Goal: Transaction & Acquisition: Purchase product/service

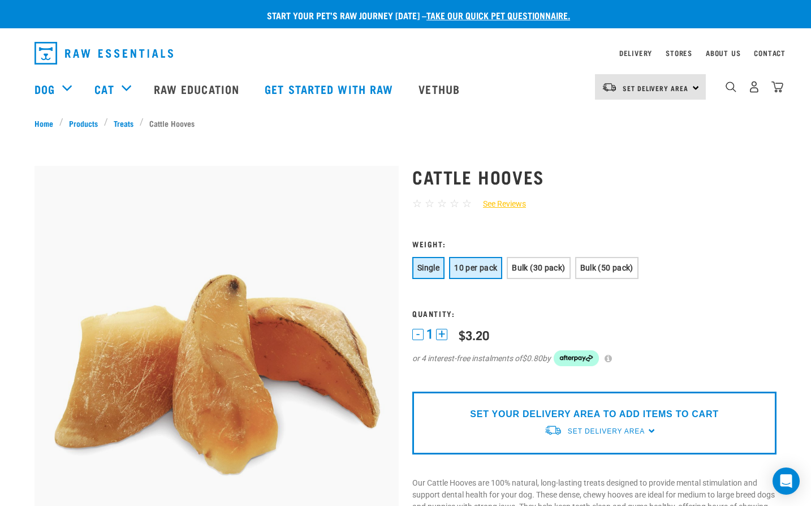
click at [474, 265] on span "10 per pack" at bounding box center [475, 267] width 43 height 9
click at [626, 429] on span "Set Delivery Area" at bounding box center [606, 431] width 77 height 8
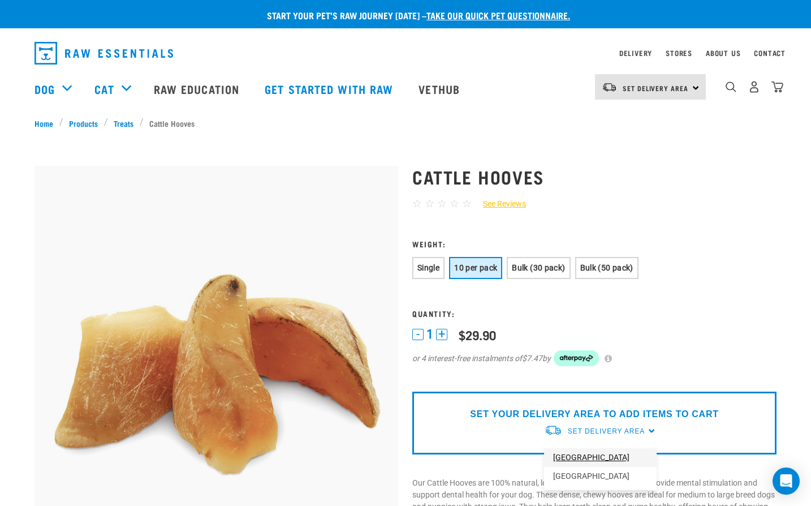
click at [573, 462] on link "[GEOGRAPHIC_DATA]" at bounding box center [600, 457] width 113 height 19
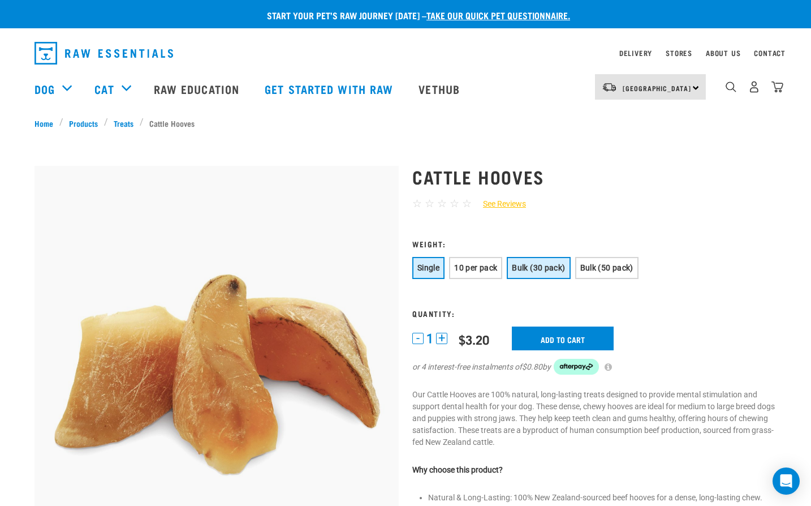
click at [541, 272] on span "Bulk (30 pack)" at bounding box center [538, 267] width 53 height 9
click at [487, 268] on span "10 per pack" at bounding box center [475, 267] width 43 height 9
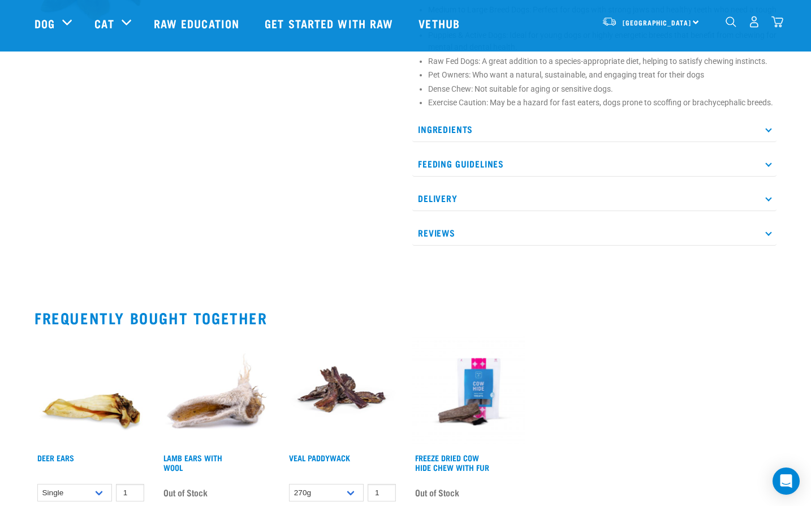
scroll to position [792, 0]
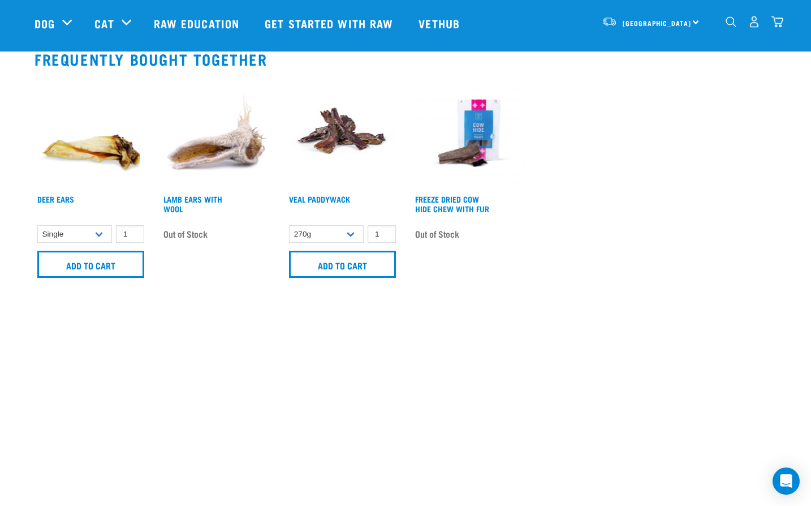
click at [346, 121] on img at bounding box center [342, 133] width 113 height 113
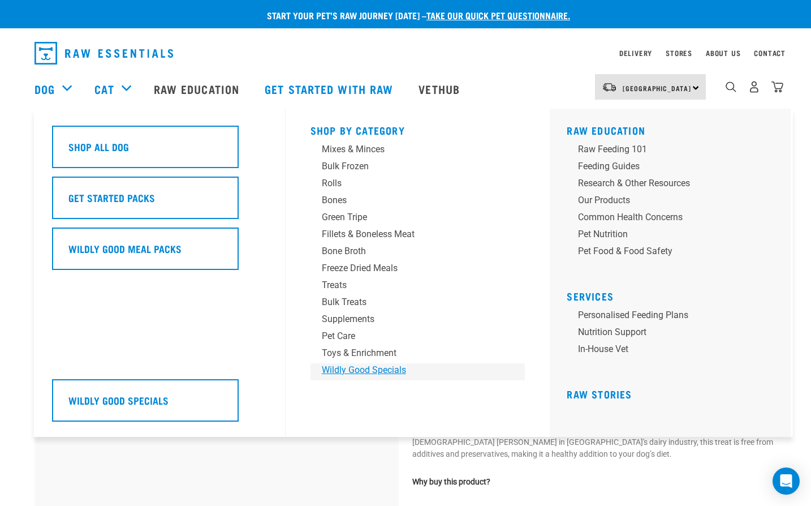
click at [367, 372] on div "Wildly Good Specials" at bounding box center [410, 370] width 177 height 14
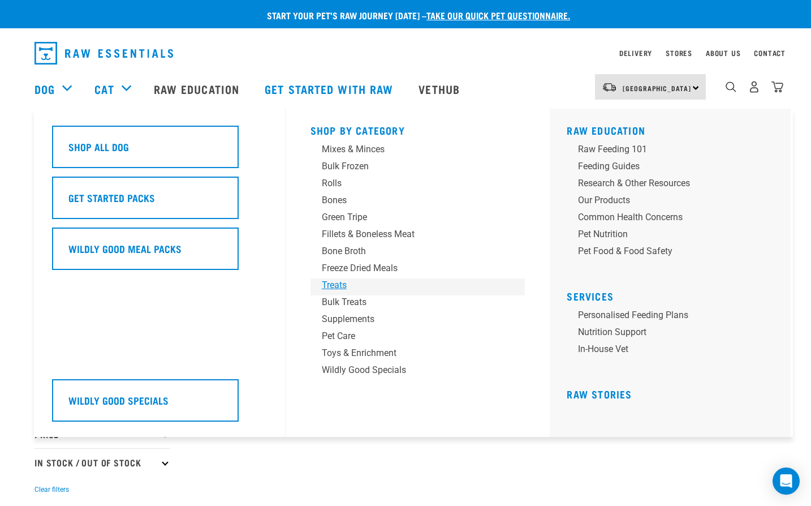
click at [332, 284] on div "Treats" at bounding box center [410, 285] width 177 height 14
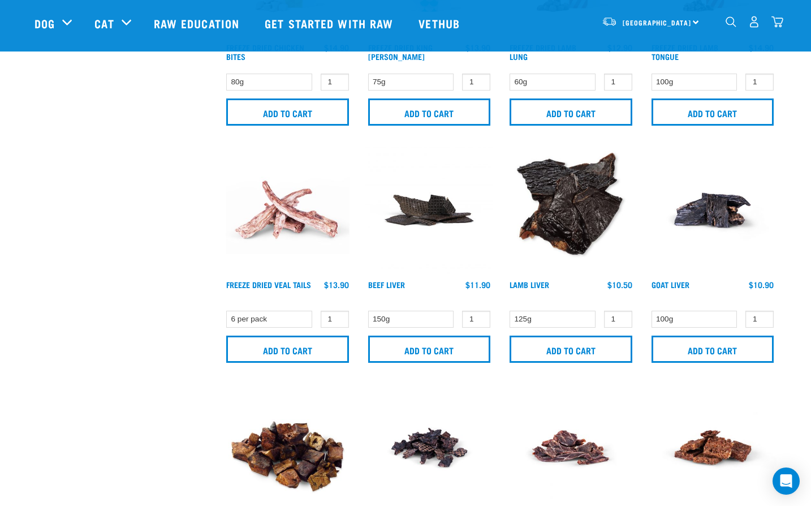
scroll to position [1584, 0]
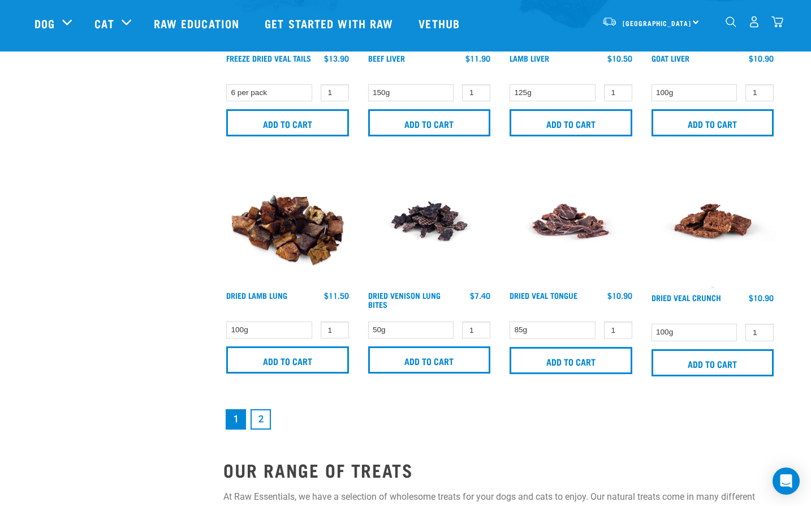
click at [260, 428] on link "2" at bounding box center [261, 419] width 20 height 20
click at [265, 422] on link "2" at bounding box center [261, 419] width 20 height 20
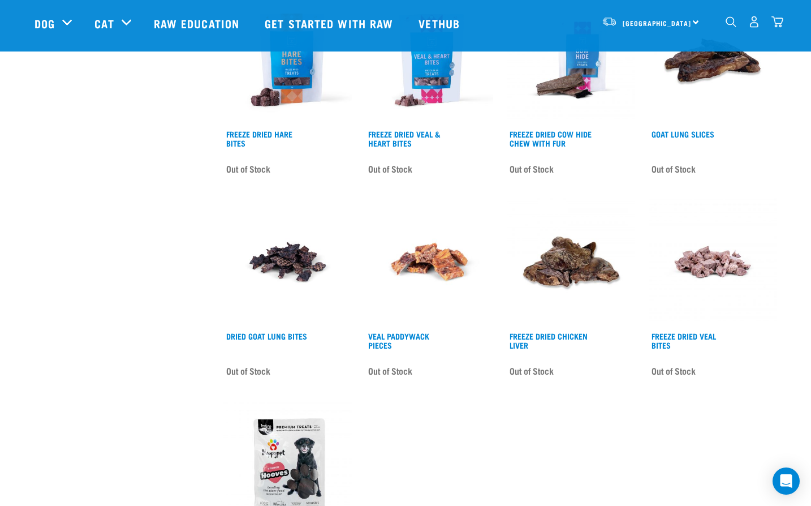
scroll to position [1358, 0]
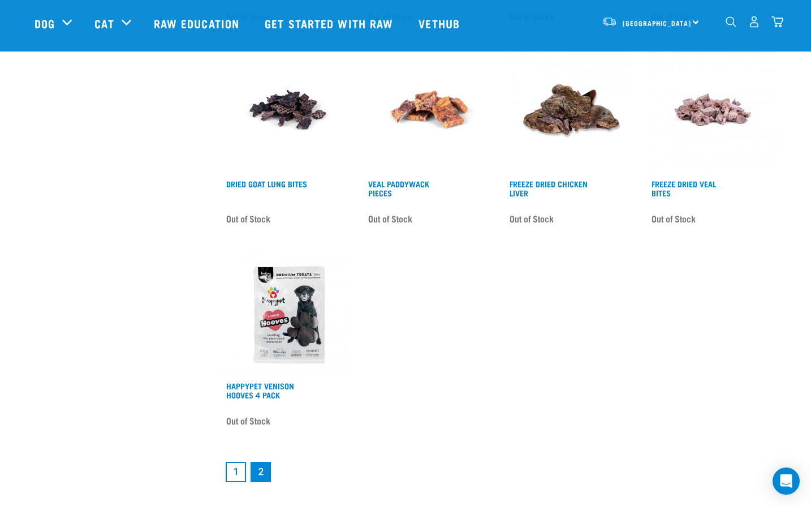
click at [239, 467] on link "1" at bounding box center [236, 472] width 20 height 20
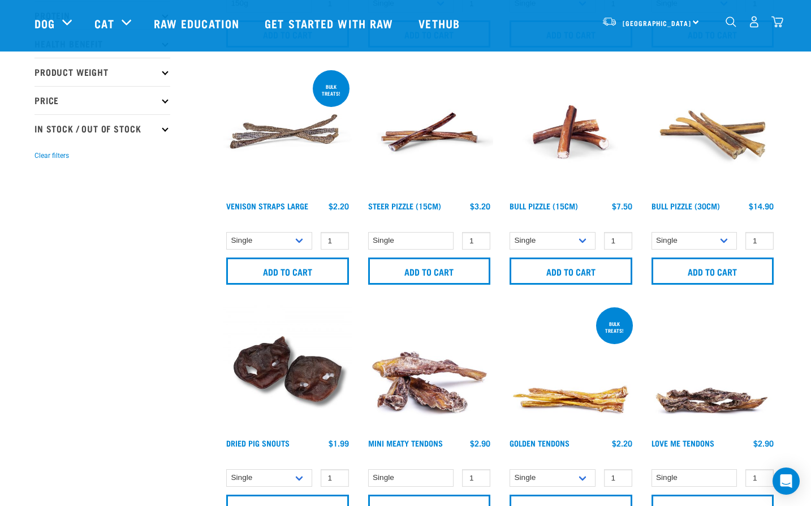
scroll to position [396, 0]
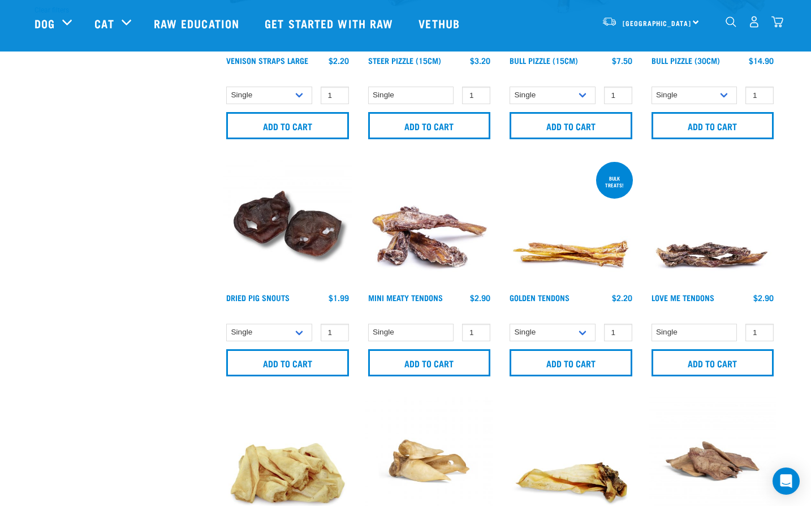
click at [694, 247] on img at bounding box center [713, 224] width 128 height 128
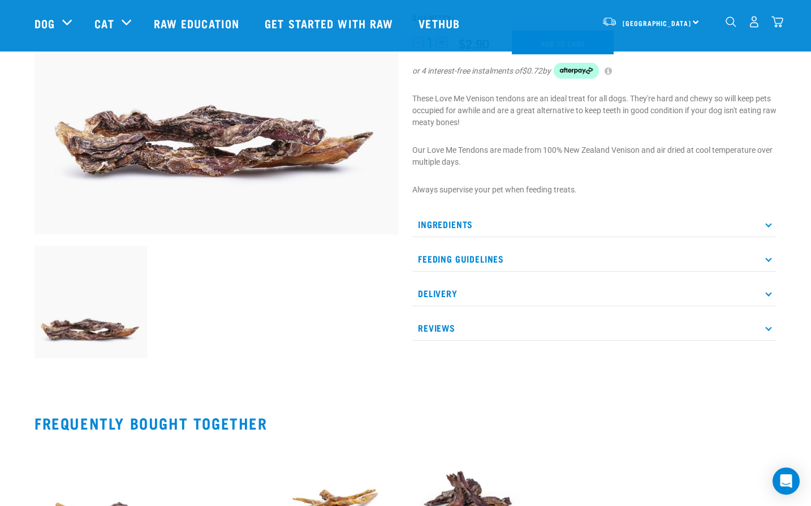
scroll to position [226, 0]
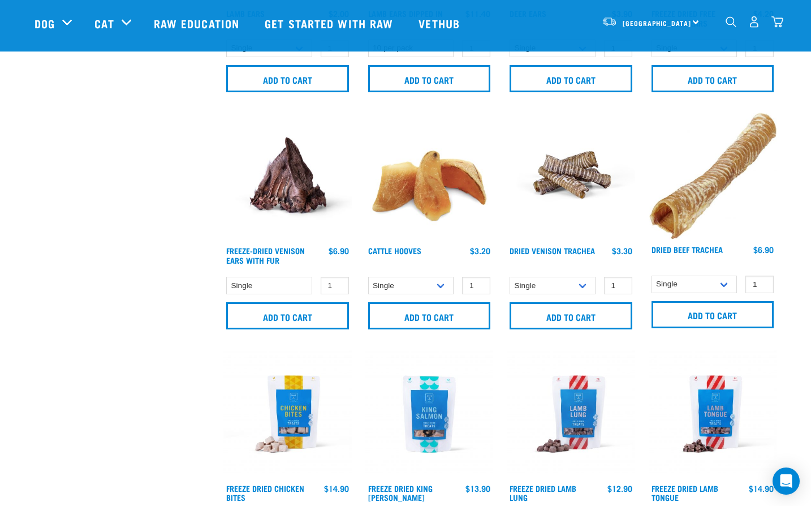
scroll to position [932, 0]
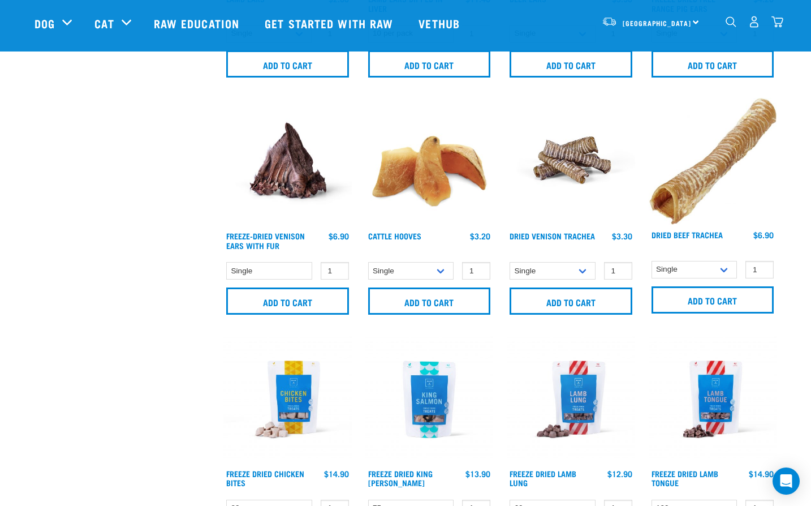
click at [570, 179] on img at bounding box center [571, 162] width 128 height 128
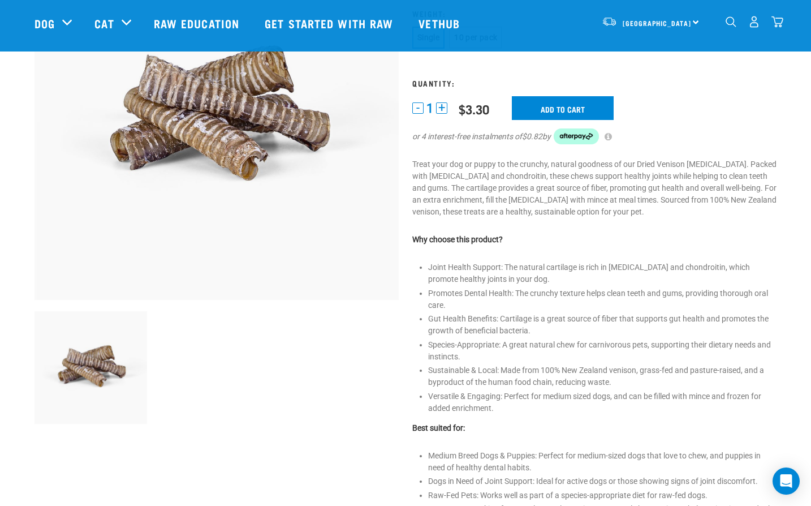
scroll to position [170, 0]
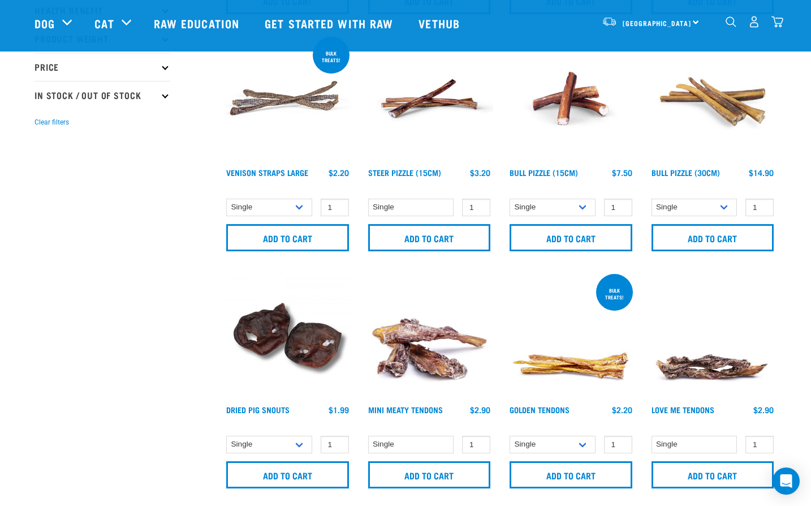
scroll to position [393, 0]
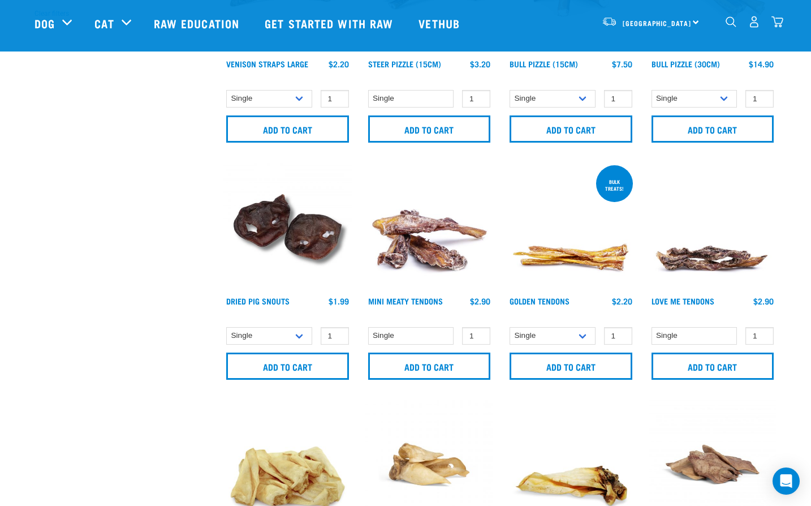
click at [721, 265] on img at bounding box center [713, 227] width 128 height 128
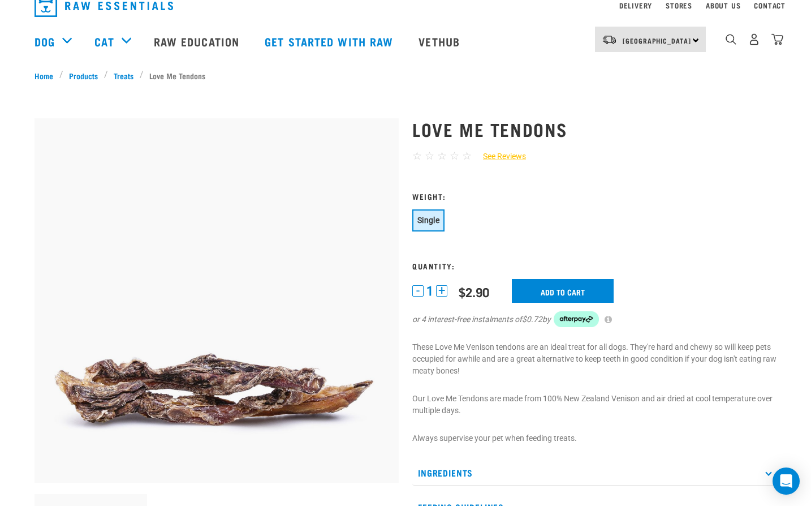
scroll to position [113, 0]
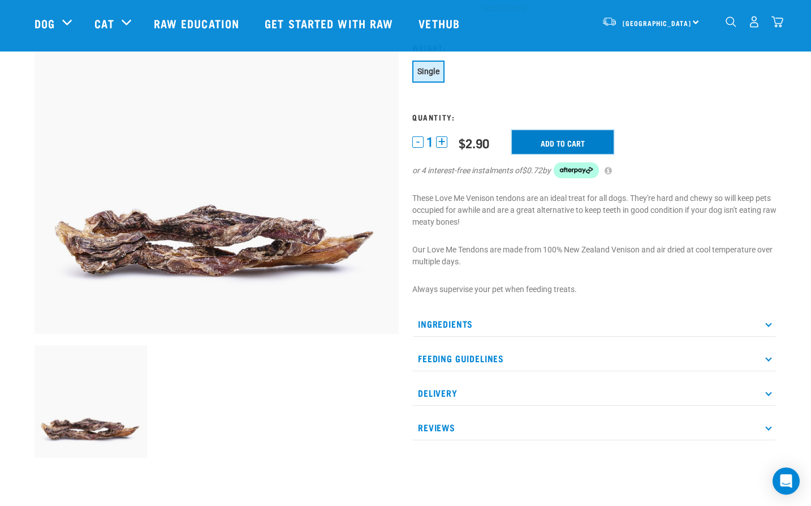
click at [556, 142] on input "Add to cart" at bounding box center [563, 142] width 102 height 24
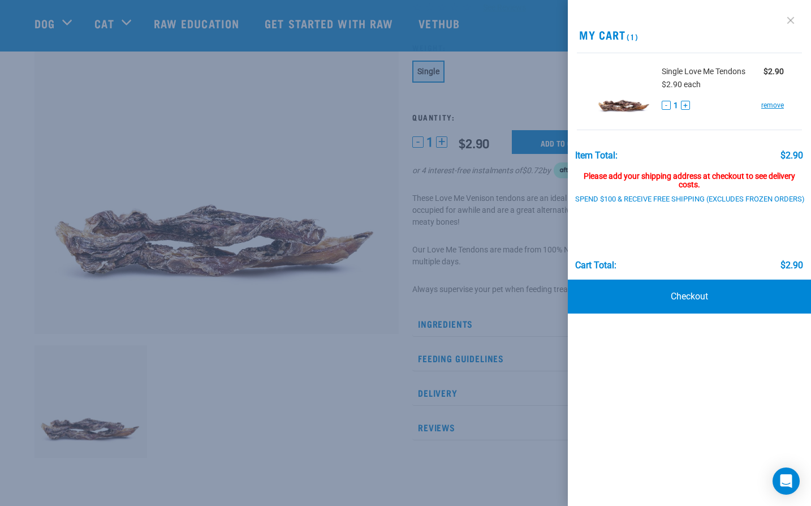
click at [789, 22] on link at bounding box center [791, 20] width 18 height 18
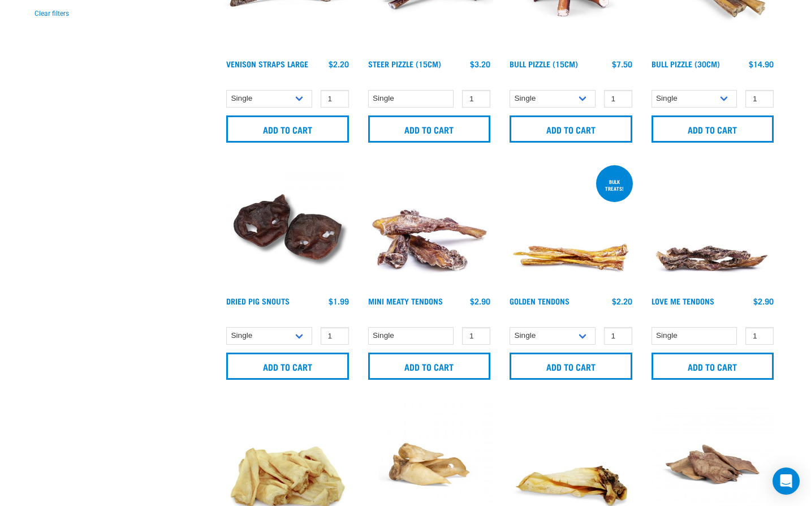
click at [420, 251] on img at bounding box center [430, 227] width 128 height 128
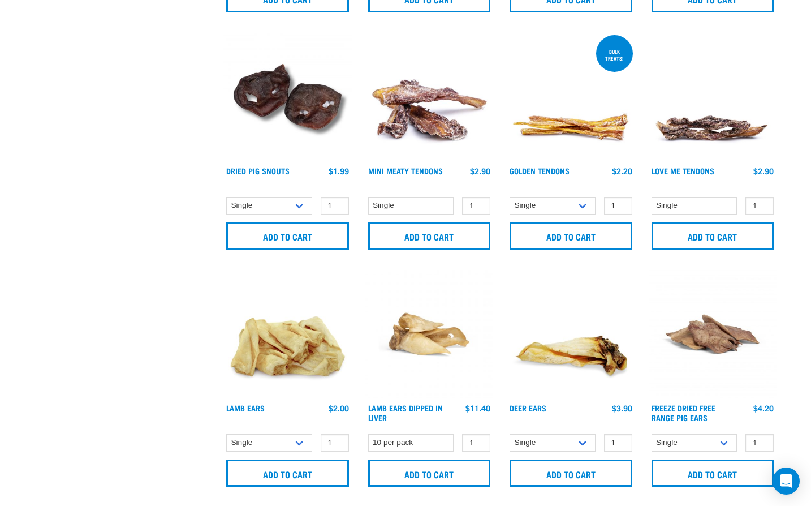
scroll to position [759, 0]
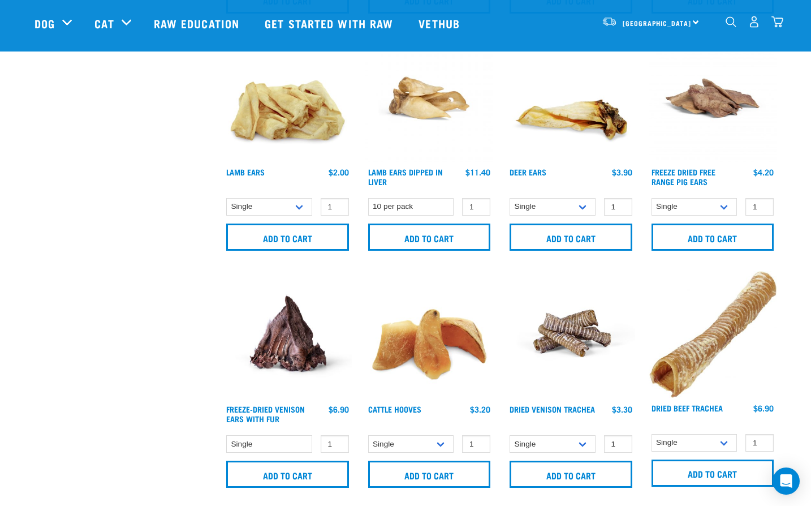
click at [424, 92] on img at bounding box center [430, 98] width 128 height 128
click at [427, 100] on img at bounding box center [430, 98] width 128 height 128
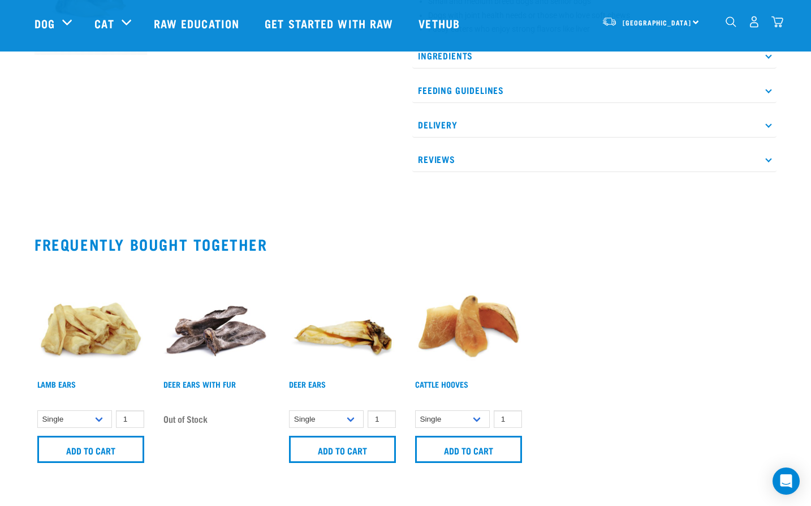
scroll to position [622, 0]
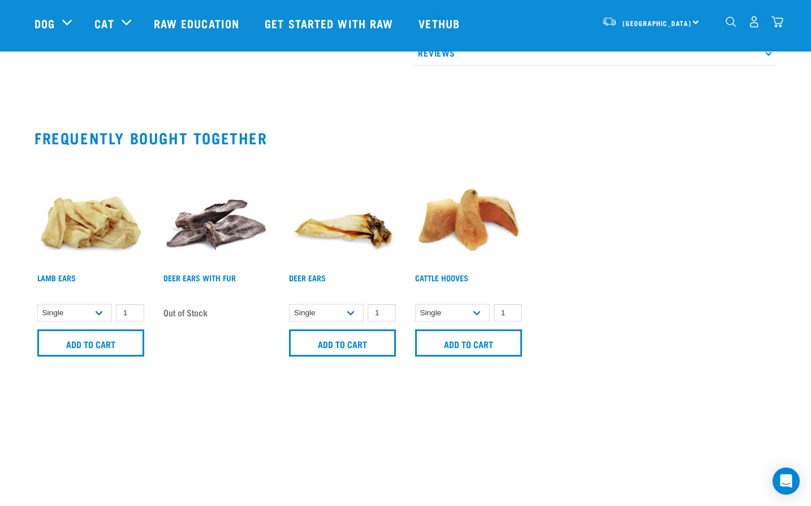
click at [354, 224] on img at bounding box center [342, 212] width 113 height 113
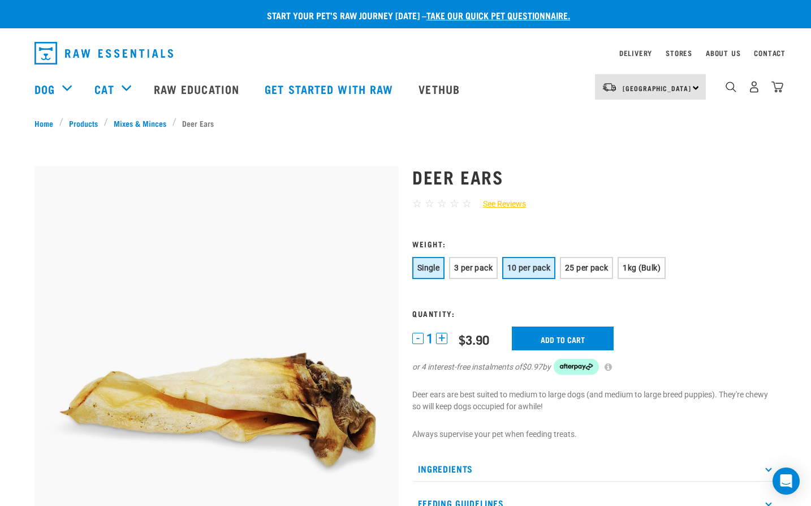
click at [521, 262] on button "10 per pack" at bounding box center [528, 268] width 53 height 22
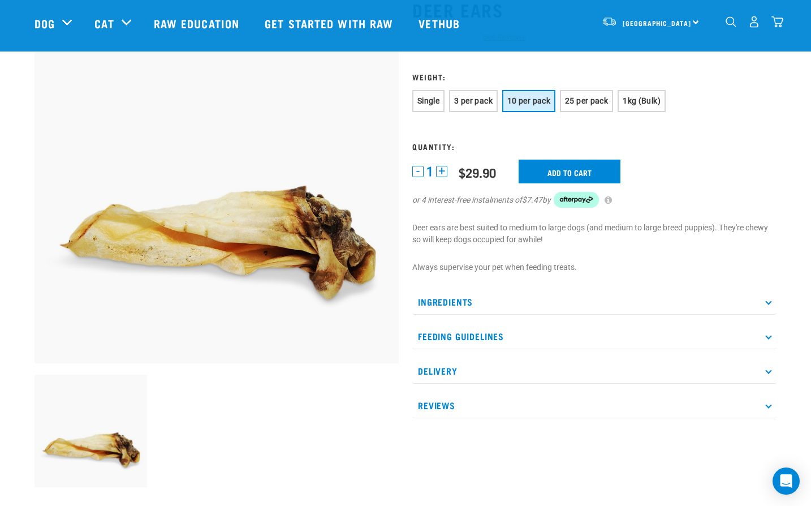
scroll to position [57, 0]
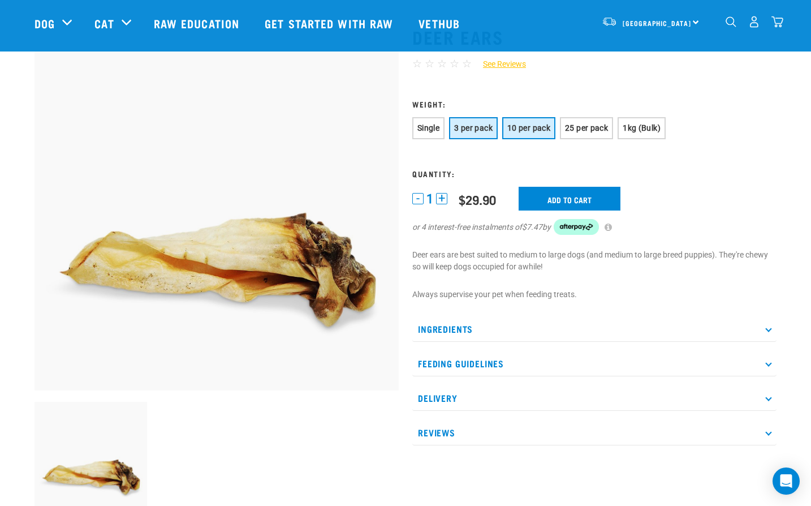
click at [475, 130] on span "3 per pack" at bounding box center [473, 127] width 38 height 9
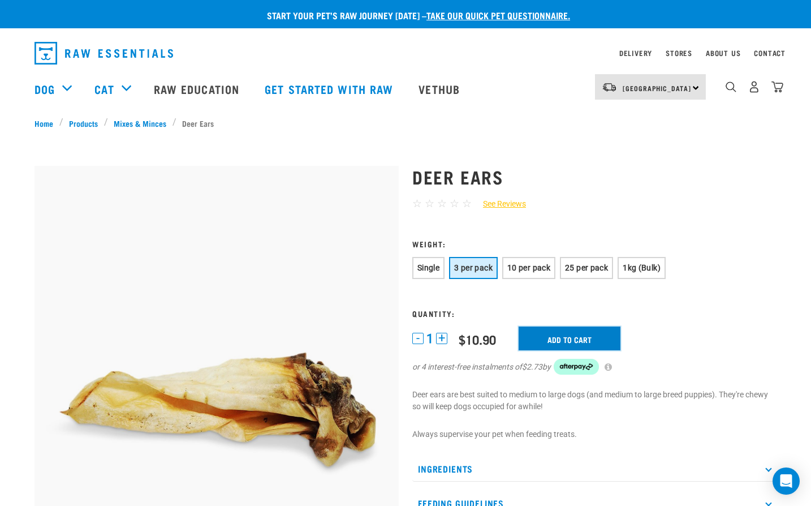
click at [573, 336] on input "Add to cart" at bounding box center [570, 338] width 102 height 24
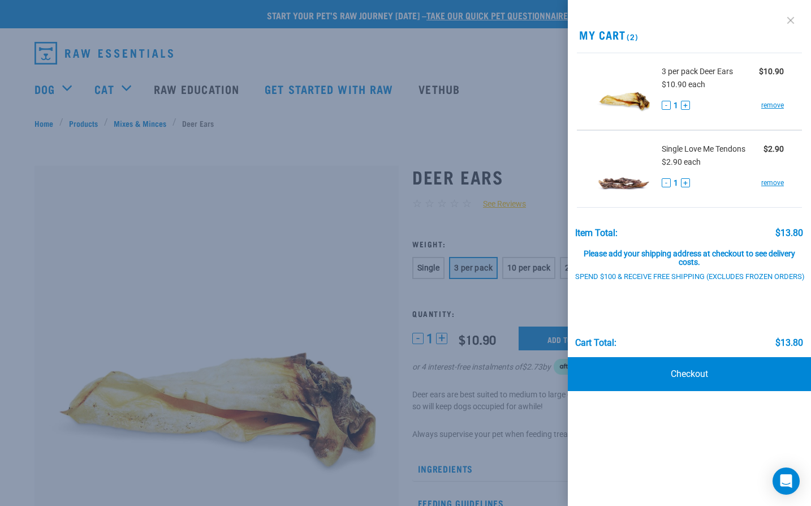
click at [787, 16] on link at bounding box center [791, 20] width 18 height 18
click at [794, 19] on link at bounding box center [791, 20] width 18 height 18
click at [796, 17] on link at bounding box center [791, 20] width 18 height 18
click at [401, 62] on div at bounding box center [405, 253] width 811 height 506
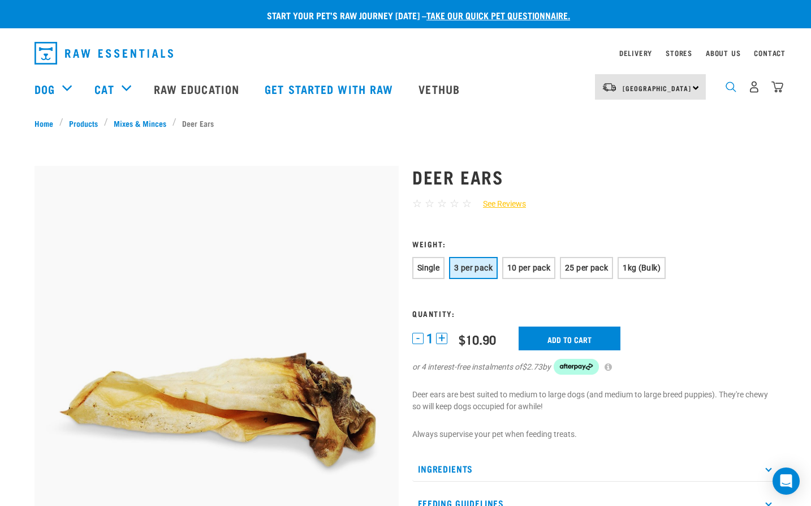
click at [727, 88] on img "dropdown navigation" at bounding box center [731, 86] width 11 height 11
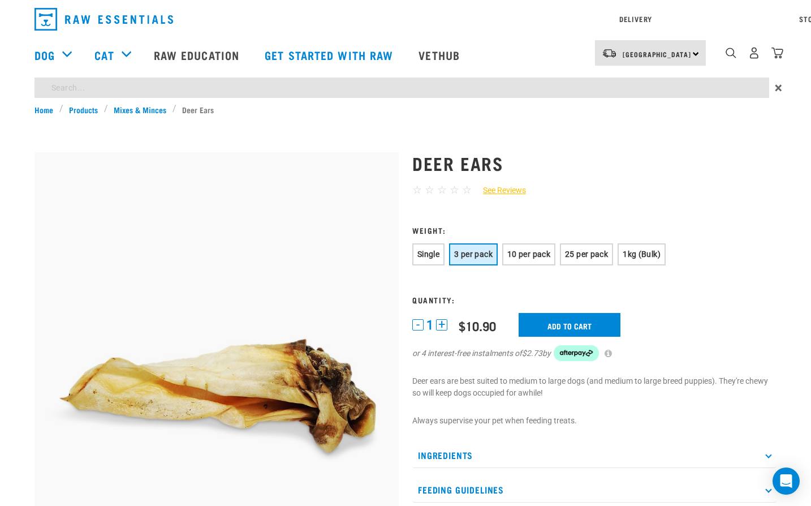
click at [286, 123] on div "Start your pet’s raw journey today – take our quick pet questionnaire. Delivery…" at bounding box center [405, 465] width 811 height 930
type input "hooves"
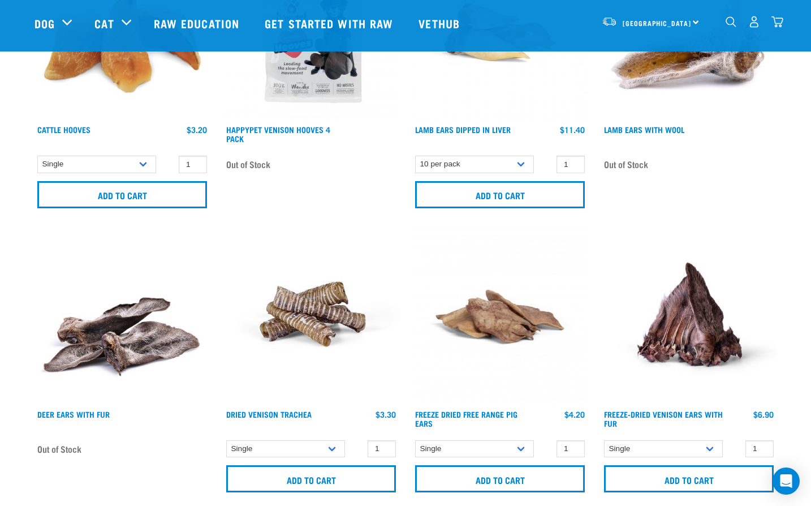
scroll to position [113, 0]
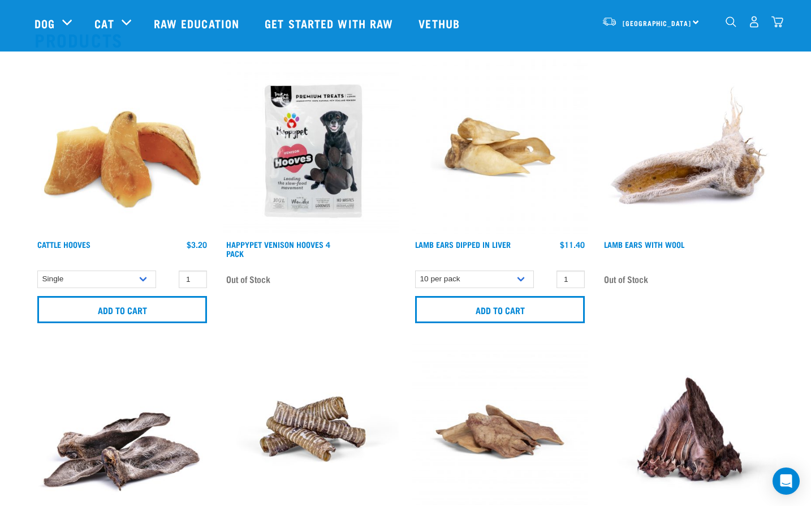
click at [128, 161] on img at bounding box center [122, 146] width 175 height 175
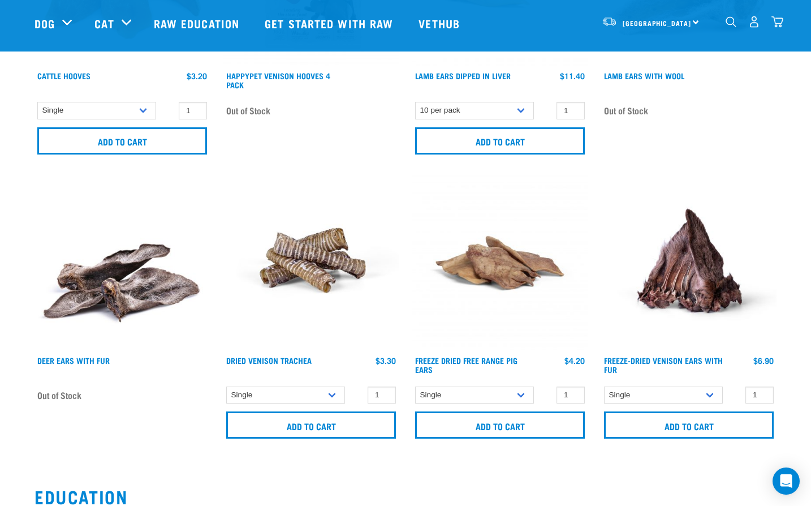
scroll to position [283, 0]
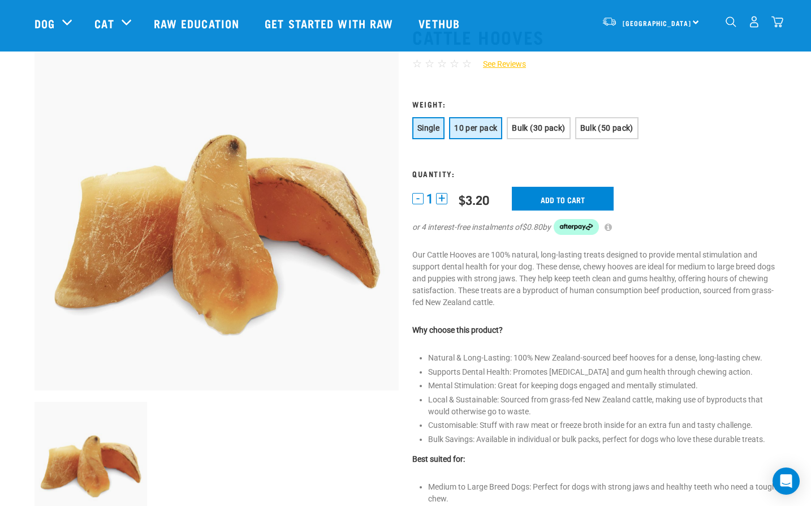
click at [466, 127] on span "10 per pack" at bounding box center [475, 127] width 43 height 9
click at [575, 200] on input "Add to cart" at bounding box center [570, 199] width 102 height 24
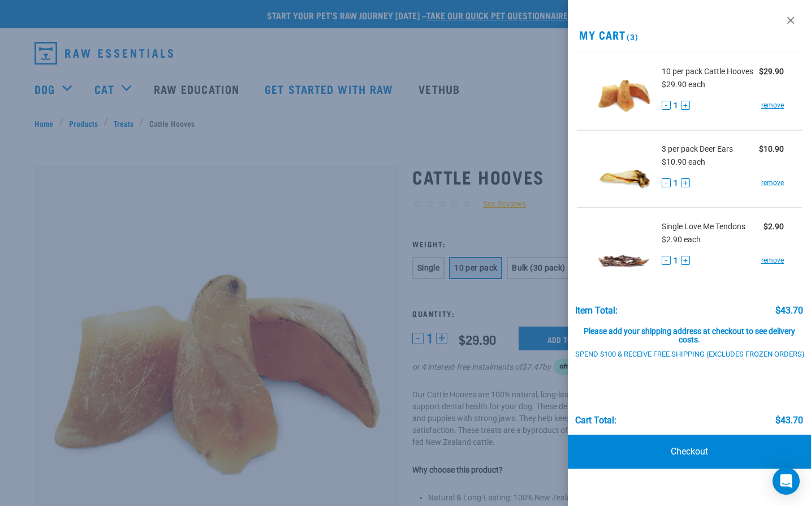
click at [619, 149] on img at bounding box center [624, 169] width 58 height 58
click at [686, 150] on span "3 per pack Deer Ears" at bounding box center [697, 149] width 71 height 12
click at [788, 145] on li "3 per pack Deer Ears $10.90 $10.90 each - 1 + remove" at bounding box center [689, 169] width 225 height 78
click at [698, 225] on span "Single Love Me Tendons" at bounding box center [704, 227] width 84 height 12
click at [772, 257] on link "remove" at bounding box center [773, 260] width 23 height 10
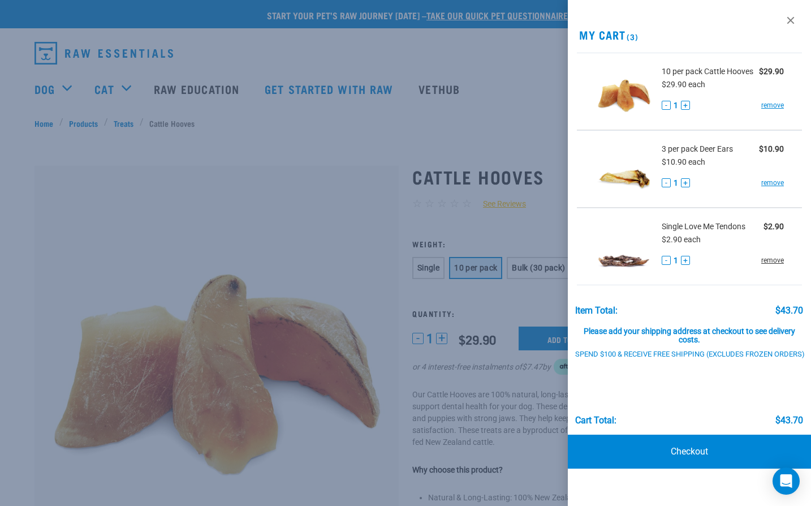
click at [770, 259] on link "remove" at bounding box center [773, 260] width 23 height 10
click at [793, 12] on link at bounding box center [791, 20] width 18 height 18
click at [788, 19] on link at bounding box center [791, 20] width 18 height 18
click at [794, 22] on link at bounding box center [791, 20] width 18 height 18
click at [687, 448] on link "Checkout" at bounding box center [689, 452] width 243 height 34
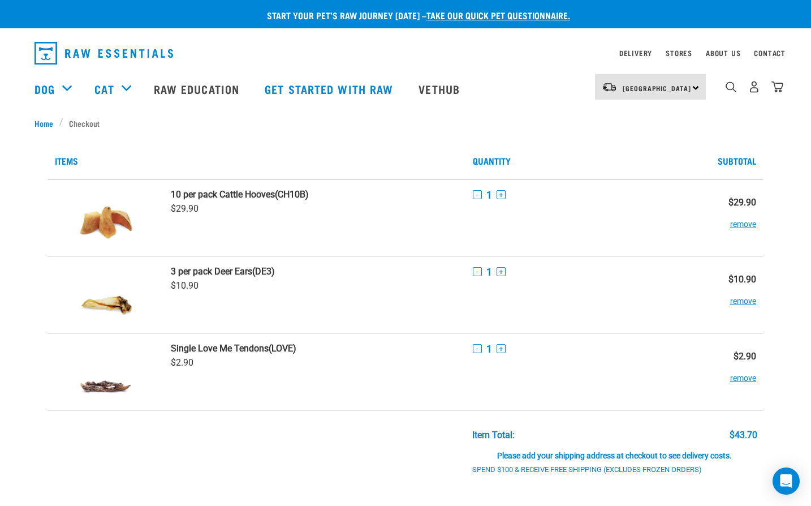
click at [223, 341] on td "Single Love Me Tendons (LOVE) $2.90" at bounding box center [315, 371] width 303 height 77
click at [246, 353] on strong "Single Love Me Tendons" at bounding box center [220, 348] width 98 height 11
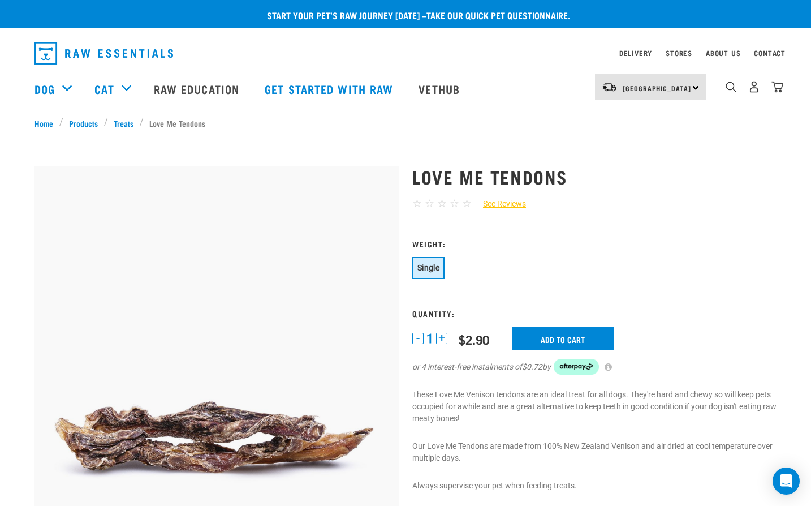
click at [665, 82] on link "[GEOGRAPHIC_DATA]" at bounding box center [657, 88] width 68 height 18
click at [790, 92] on nav "North Island North Island South Island Dog Shop All Dog Rolls Cat" at bounding box center [405, 88] width 811 height 45
click at [772, 91] on img "dropdown navigation" at bounding box center [778, 87] width 12 height 12
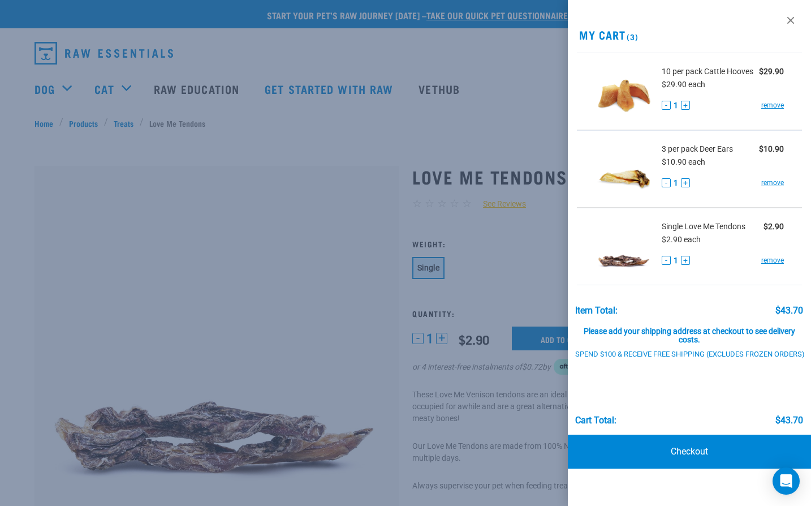
click at [711, 142] on li "3 per pack Deer Ears $10.90 $10.90 each - 1 + remove" at bounding box center [689, 169] width 225 height 78
click at [685, 153] on span "3 per pack Deer Ears" at bounding box center [697, 149] width 71 height 12
click at [780, 257] on link "remove" at bounding box center [773, 260] width 23 height 10
click at [796, 21] on link at bounding box center [791, 20] width 18 height 18
click at [787, 18] on link at bounding box center [791, 20] width 18 height 18
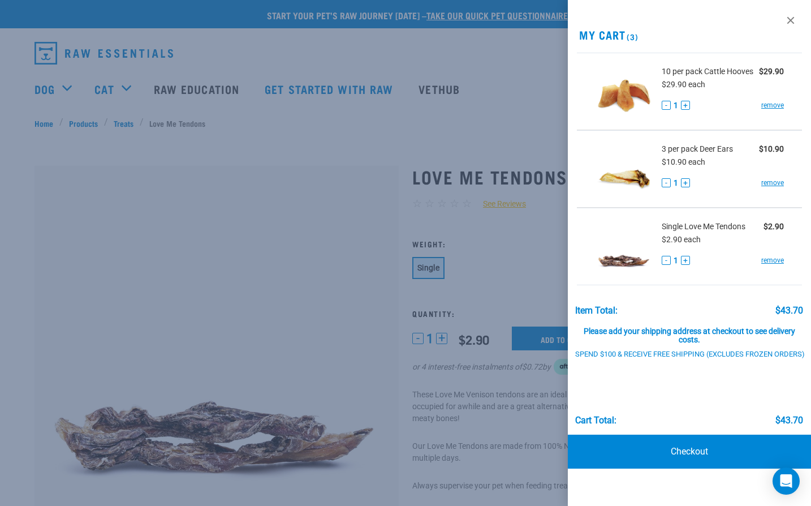
click at [769, 253] on div "Single Love Me Tendons $2.90 $2.90 each - 1 + remove" at bounding box center [719, 246] width 131 height 51
click at [765, 263] on link "remove" at bounding box center [773, 260] width 23 height 10
click at [790, 19] on link at bounding box center [791, 20] width 18 height 18
click at [709, 446] on link "Checkout" at bounding box center [689, 452] width 243 height 34
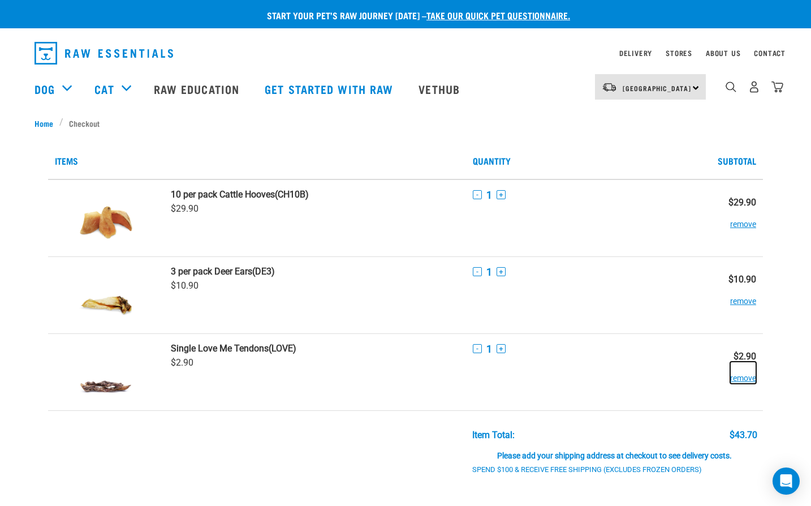
click at [744, 379] on button "remove" at bounding box center [743, 373] width 26 height 22
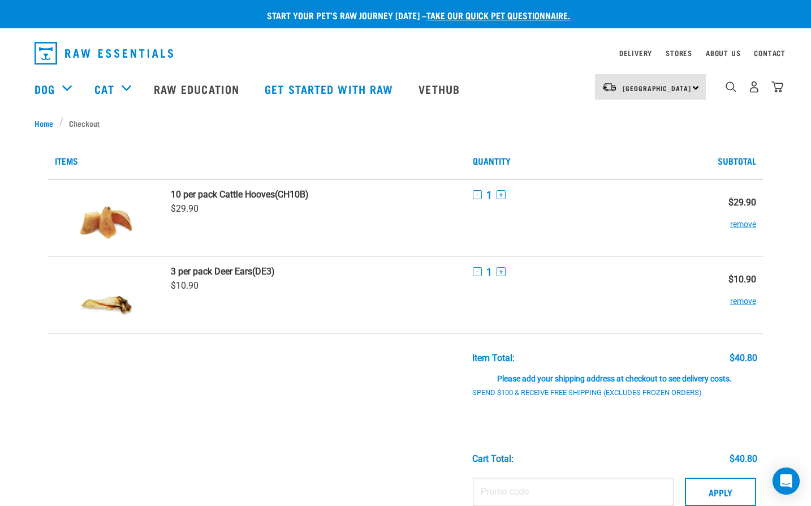
click at [278, 261] on td "3 per pack Deer Ears (DE3) $10.90" at bounding box center [315, 294] width 303 height 77
click at [749, 300] on button "remove" at bounding box center [743, 296] width 26 height 22
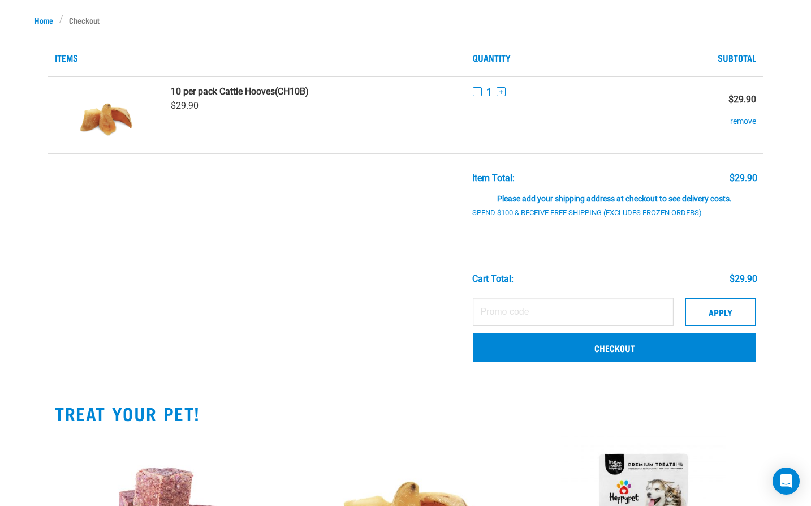
scroll to position [113, 0]
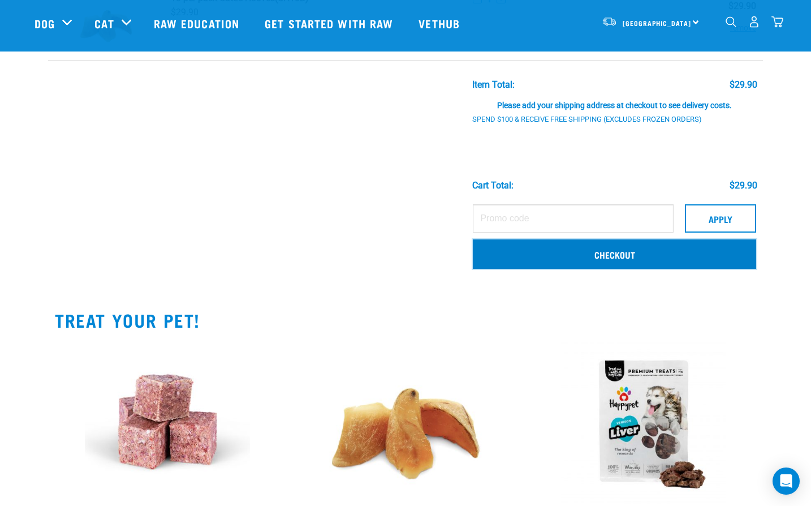
click at [619, 247] on link "Checkout" at bounding box center [614, 253] width 283 height 29
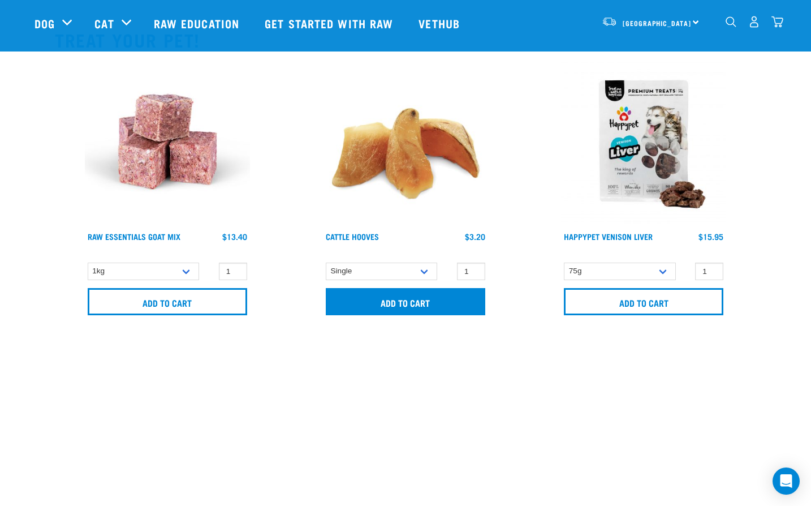
scroll to position [396, 0]
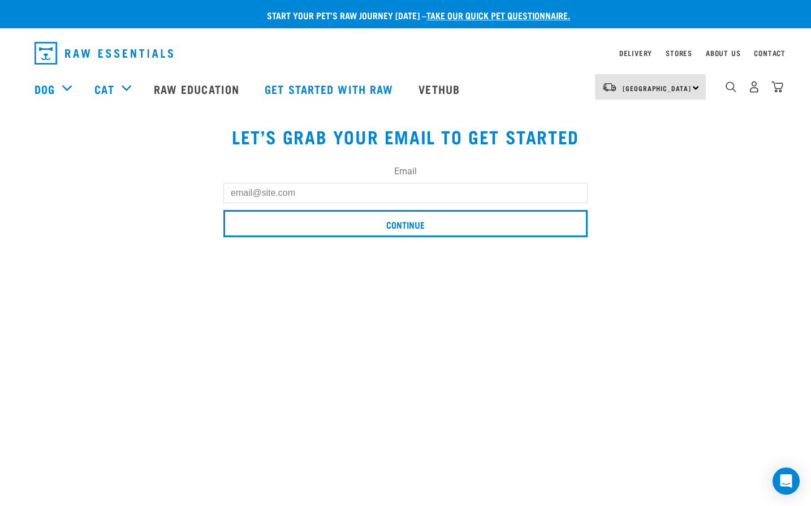
click at [280, 197] on input "Email" at bounding box center [405, 193] width 364 height 20
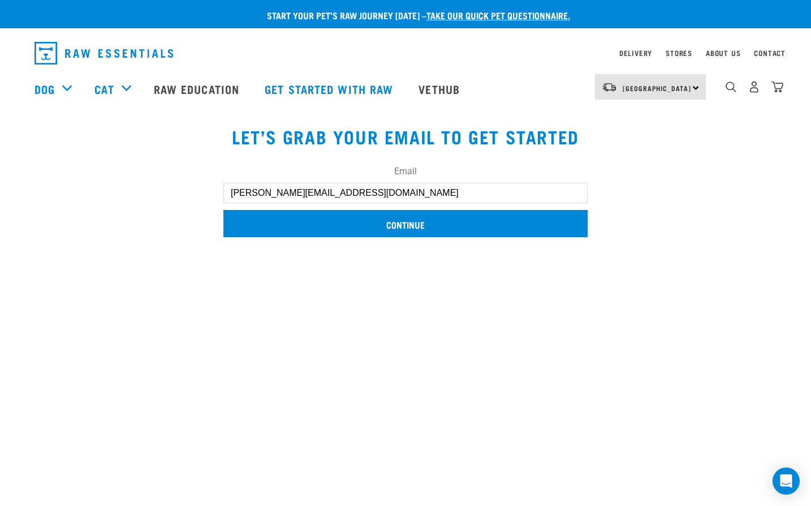
type input "sarah-pass@hotmail.com"
click at [467, 221] on input "Continue" at bounding box center [405, 223] width 364 height 27
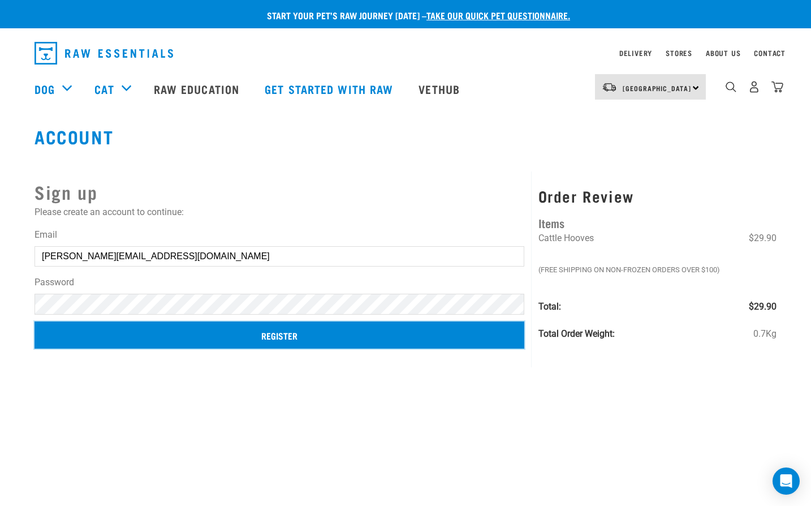
click at [316, 331] on input "Register" at bounding box center [280, 334] width 490 height 27
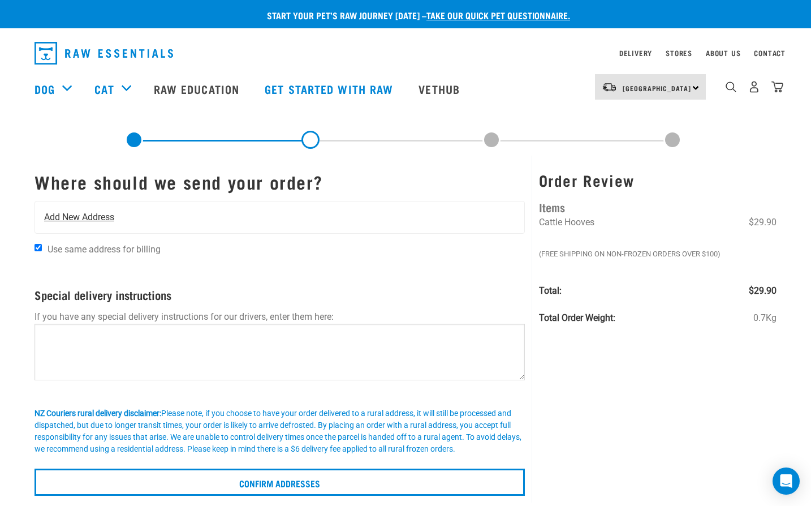
click at [119, 212] on div "Add New Address" at bounding box center [279, 217] width 489 height 32
click at [80, 223] on div "Add New Address" at bounding box center [279, 217] width 489 height 32
click at [86, 212] on span "Add New Address" at bounding box center [79, 217] width 70 height 14
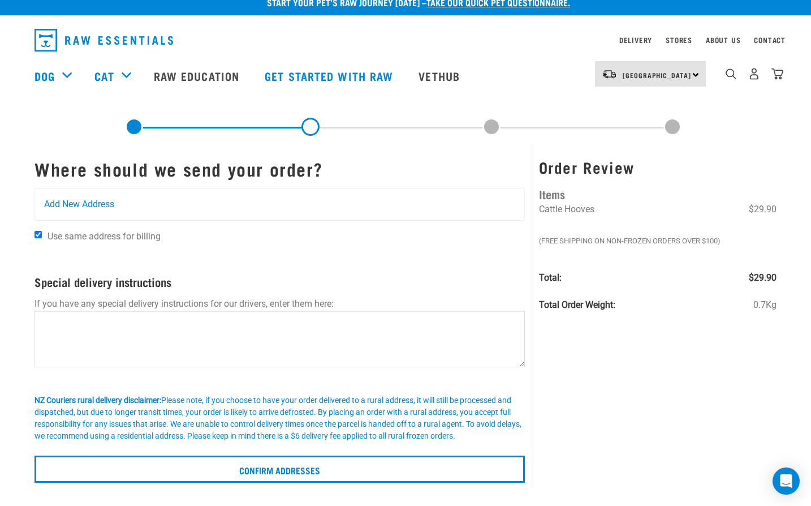
scroll to position [57, 0]
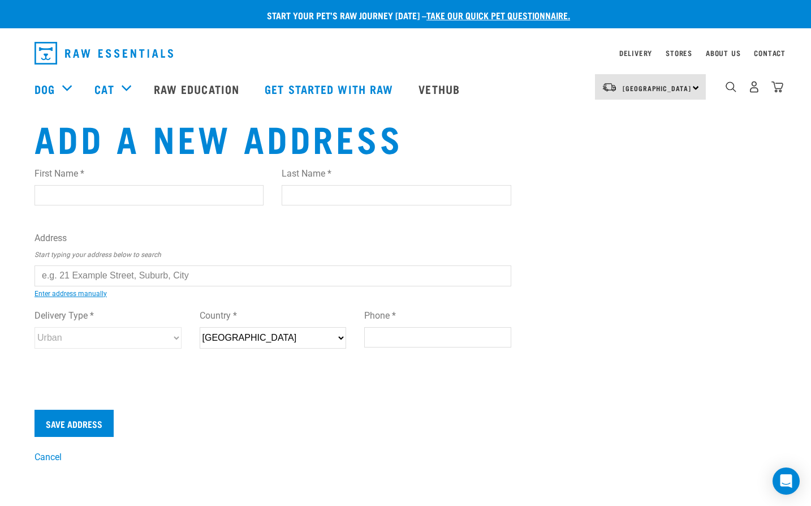
click at [91, 180] on div "First Name *" at bounding box center [149, 182] width 229 height 48
click at [84, 191] on input "First Name *" at bounding box center [149, 195] width 229 height 20
type input "Sarah"
click at [397, 192] on input "Last Name *" at bounding box center [396, 195] width 229 height 20
type input "Pass"
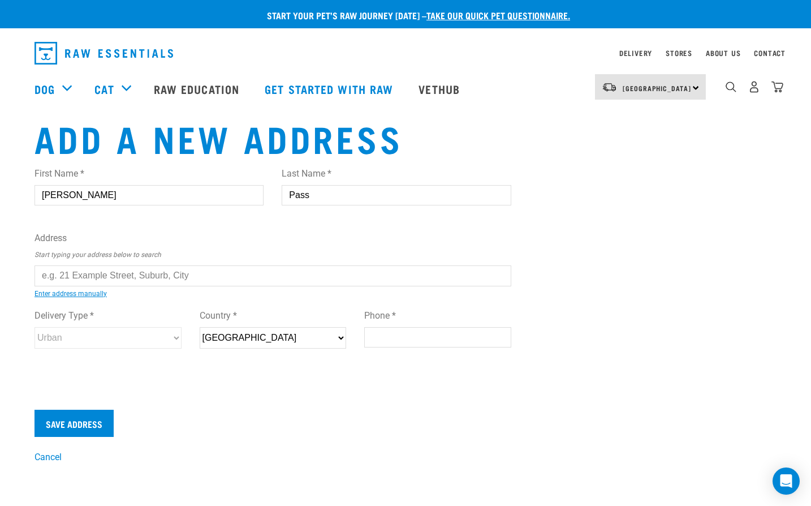
click at [123, 266] on input "text" at bounding box center [273, 275] width 477 height 20
click at [48, 284] on li "29B Ridgewood Crescent, Birkenhead, Auckland 0626" at bounding box center [48, 284] width 0 height 0
type input "29B Ridgewood Crescent, Birkenhead, Auckland 0626"
type input "29B Ridgewood Crescent"
type input "Birkenhead"
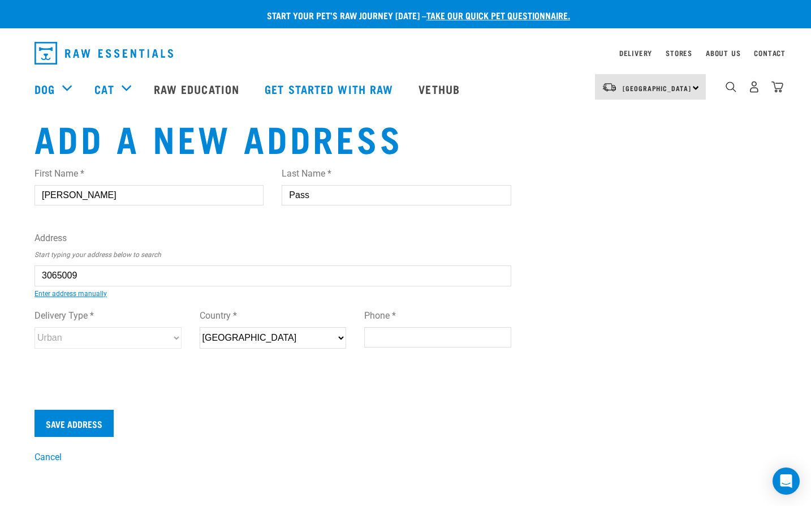
type input "Auckland"
select select "AUK"
type input "0626"
select select "Urban"
type input "29B Ridgewood Crescent, Birkenhead, Auckland 0626"
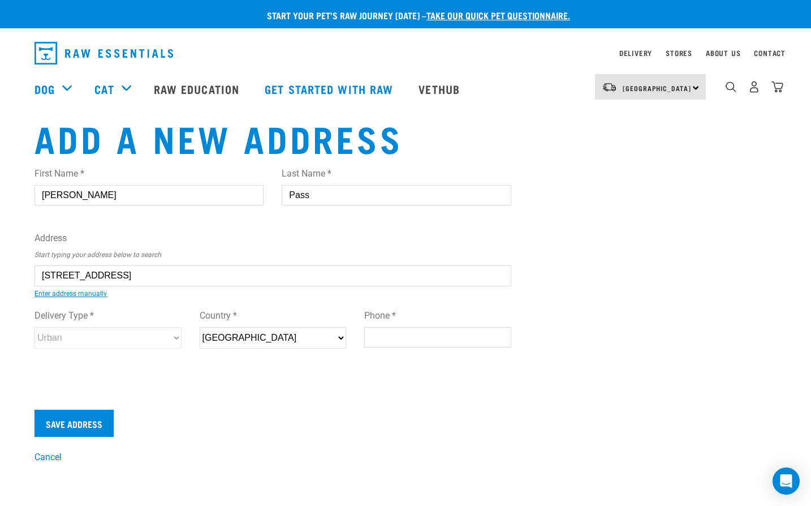
click at [390, 335] on input "Phone *" at bounding box center [437, 337] width 147 height 20
type input "0277718979"
drag, startPoint x: 85, startPoint y: 417, endPoint x: 101, endPoint y: 410, distance: 17.8
click at [85, 416] on input "Save Address" at bounding box center [74, 423] width 79 height 27
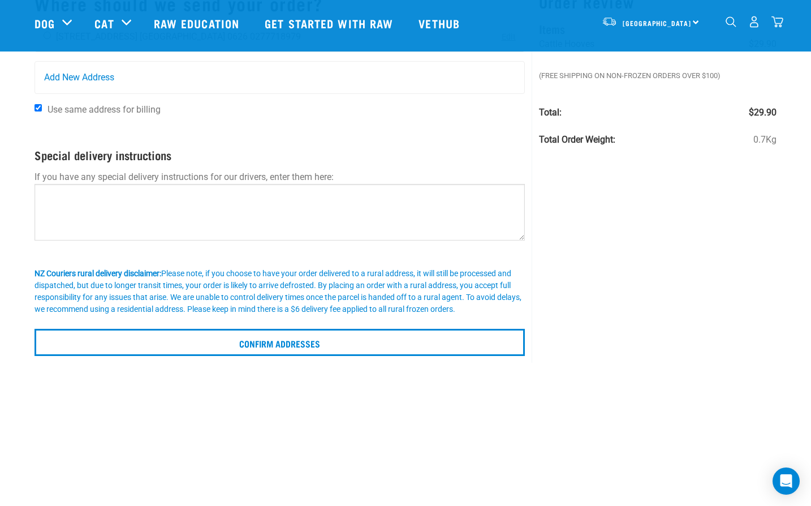
scroll to position [113, 0]
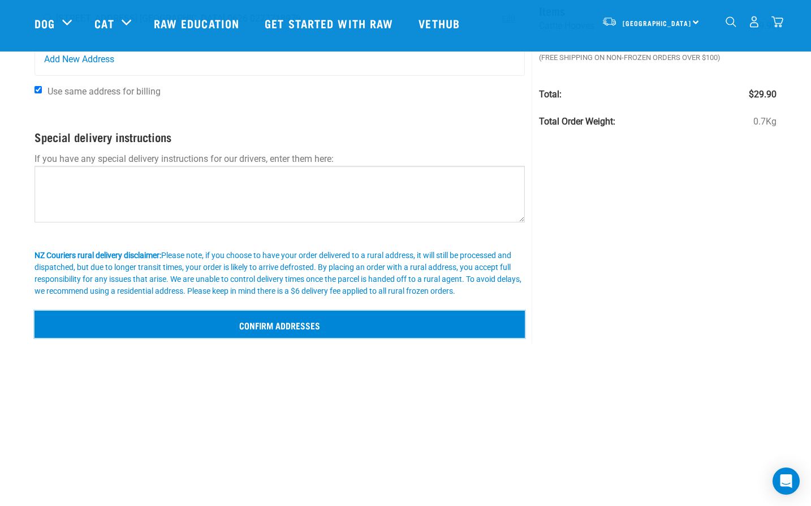
click at [305, 324] on input "Confirm addresses" at bounding box center [280, 324] width 491 height 27
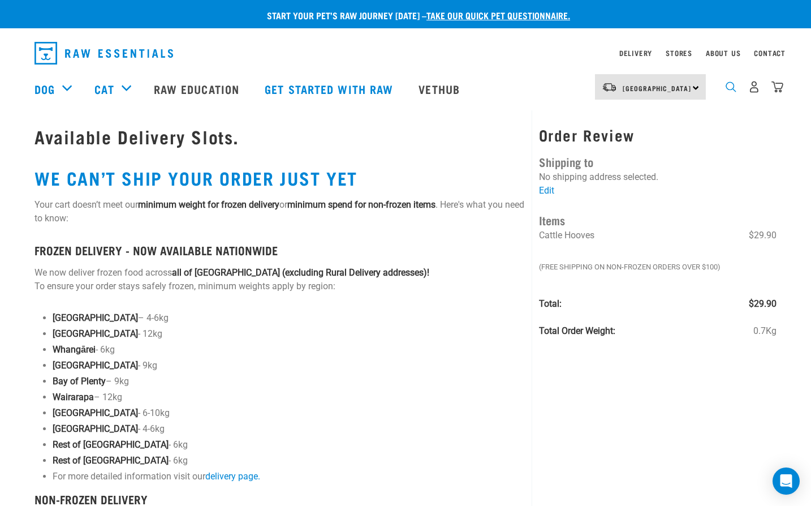
click at [733, 89] on img "dropdown navigation" at bounding box center [731, 86] width 11 height 11
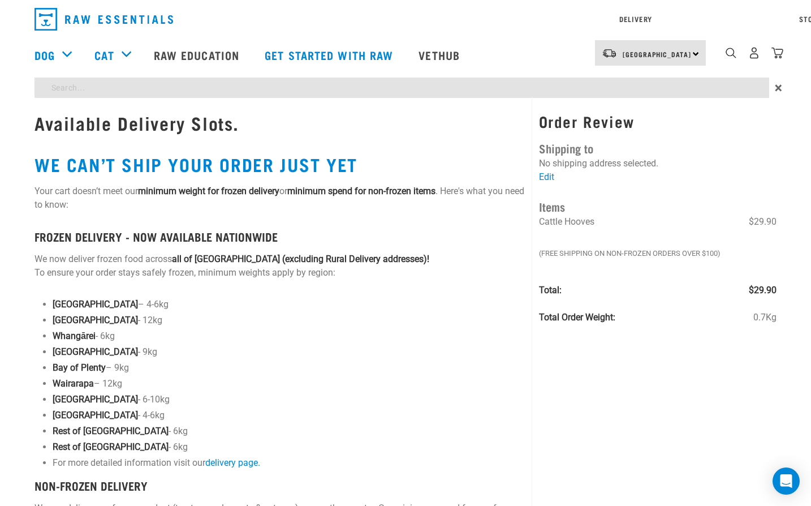
click at [192, 130] on div "Start your pet’s raw journey today – take our quick pet questionnaire. Delivery…" at bounding box center [405, 332] width 811 height 664
type input "ear"
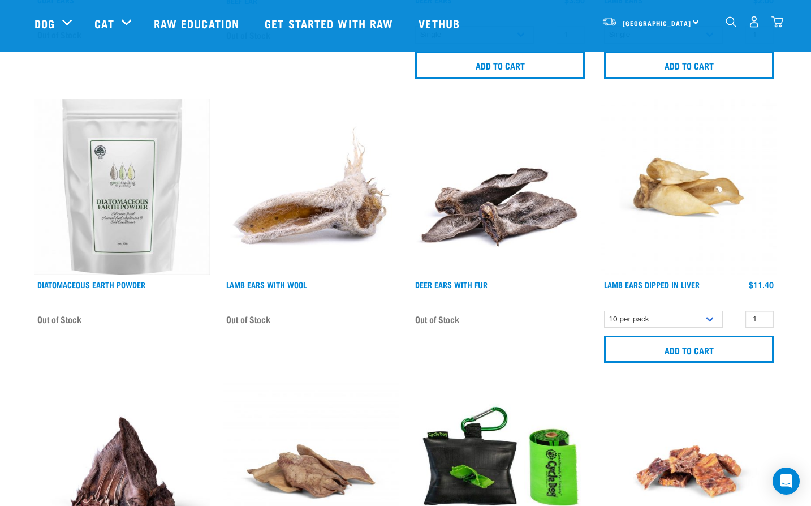
scroll to position [339, 0]
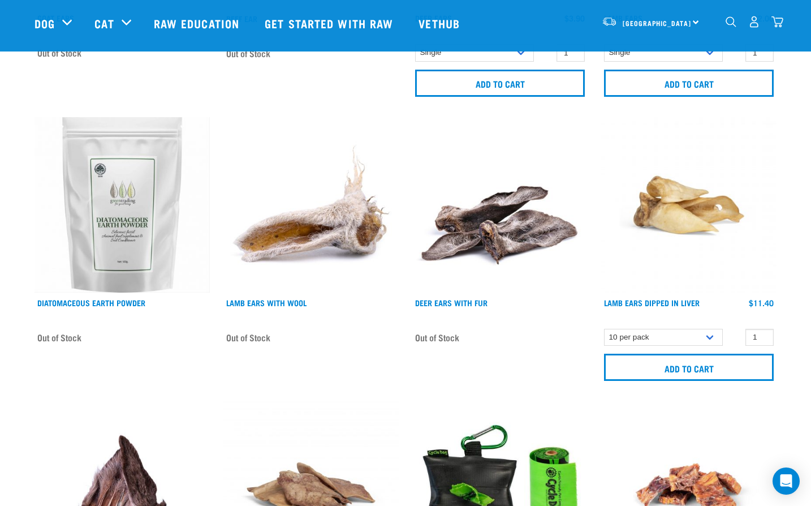
click at [696, 211] on img at bounding box center [688, 204] width 175 height 175
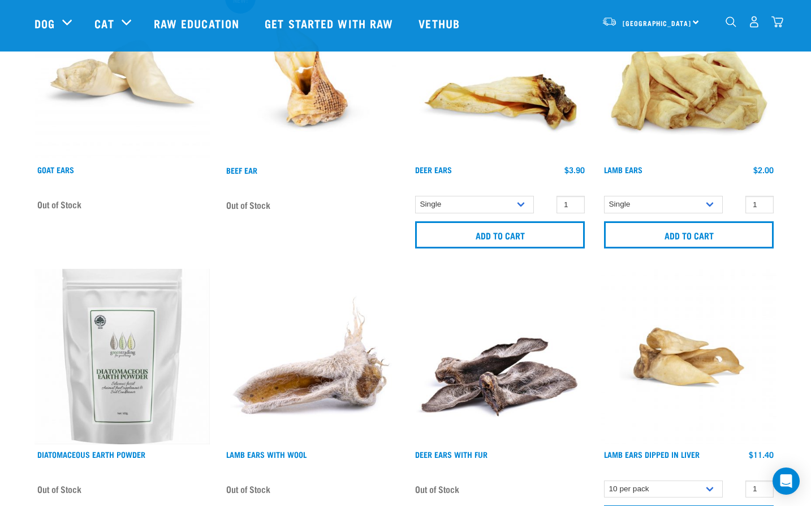
scroll to position [83, 0]
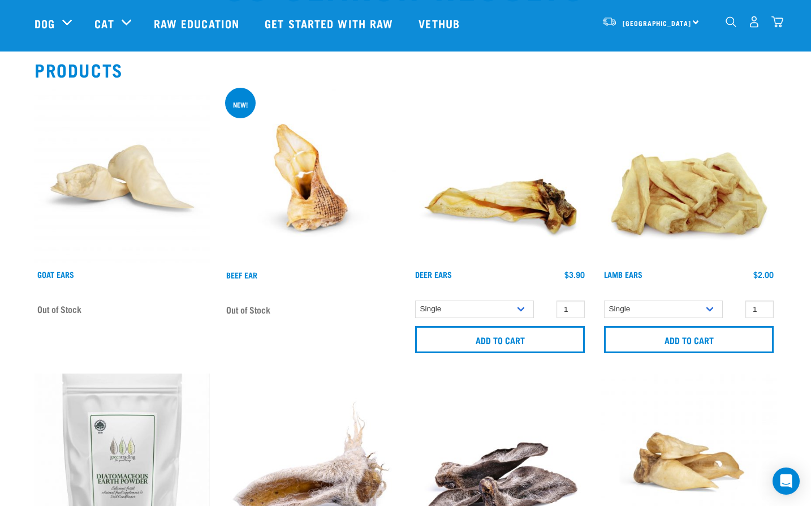
click at [503, 183] on img at bounding box center [499, 176] width 175 height 175
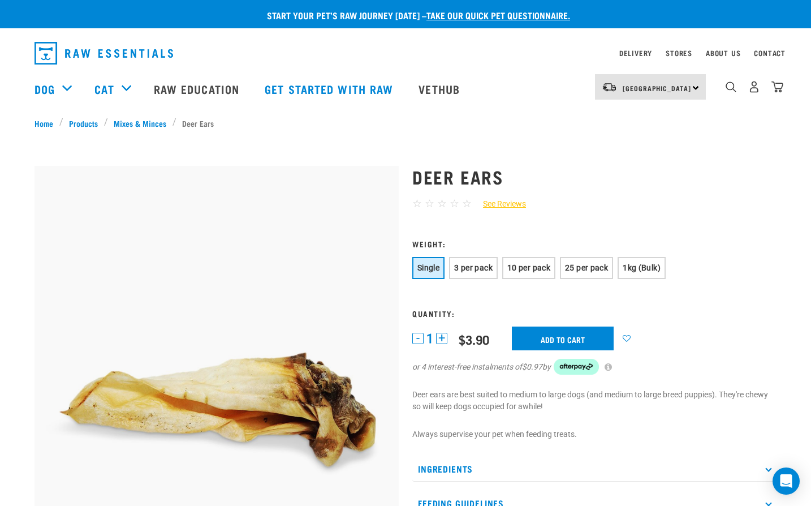
click at [98, 250] on img at bounding box center [217, 348] width 364 height 364
click at [493, 265] on span "3 per pack" at bounding box center [473, 267] width 38 height 9
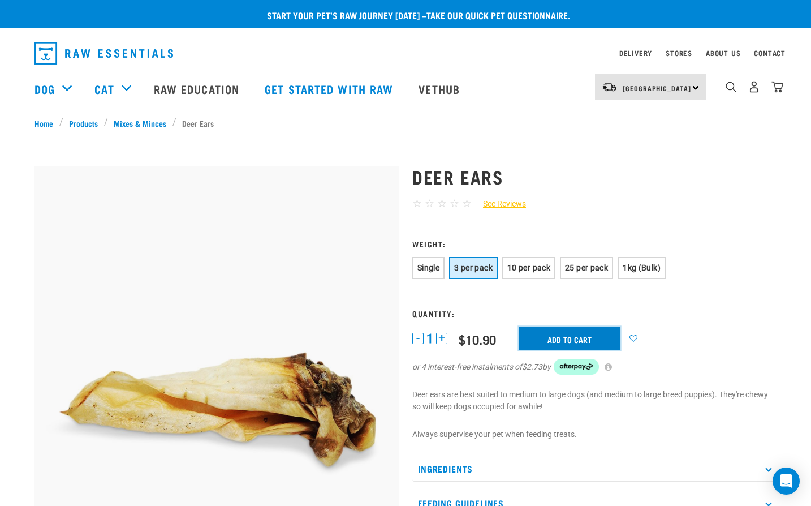
click at [578, 339] on input "Add to cart" at bounding box center [570, 338] width 102 height 24
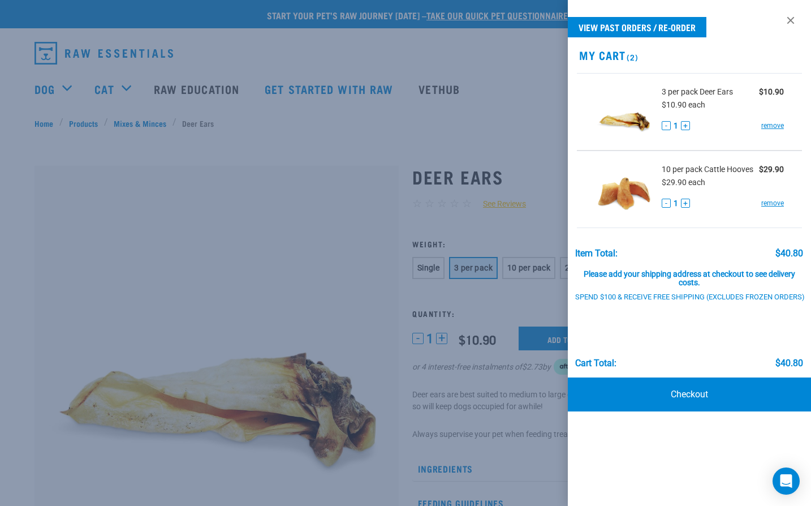
drag, startPoint x: 783, startPoint y: 87, endPoint x: 762, endPoint y: 104, distance: 27.0
click at [783, 87] on div at bounding box center [405, 253] width 811 height 506
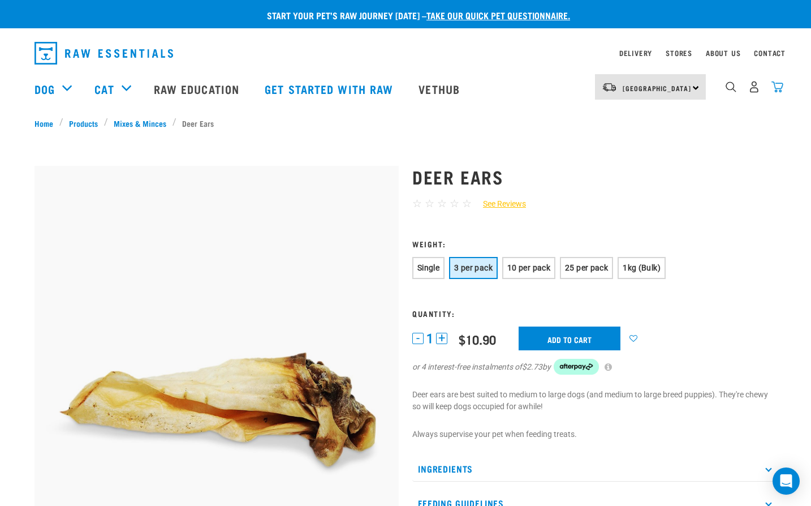
click at [780, 88] on img "dropdown navigation" at bounding box center [778, 87] width 12 height 12
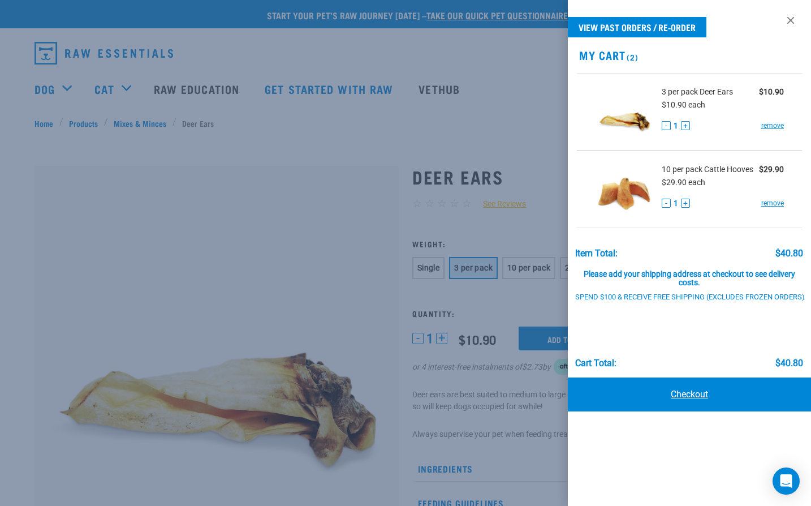
click at [700, 398] on link "Checkout" at bounding box center [689, 394] width 243 height 34
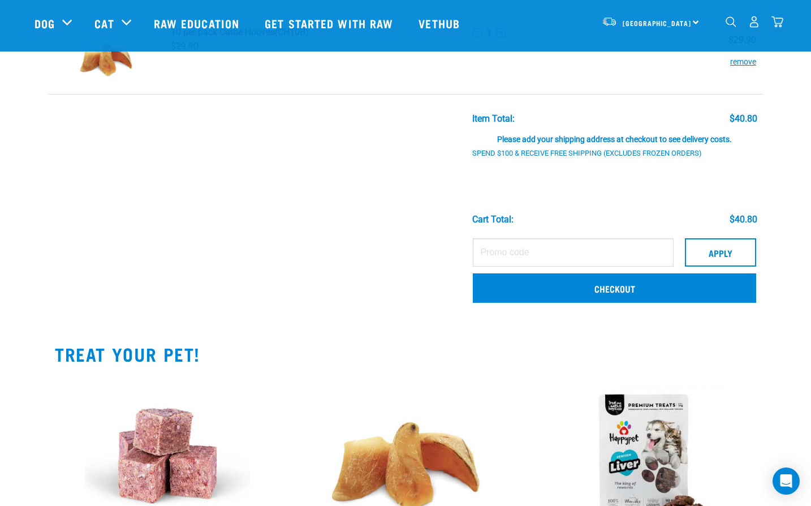
scroll to position [170, 0]
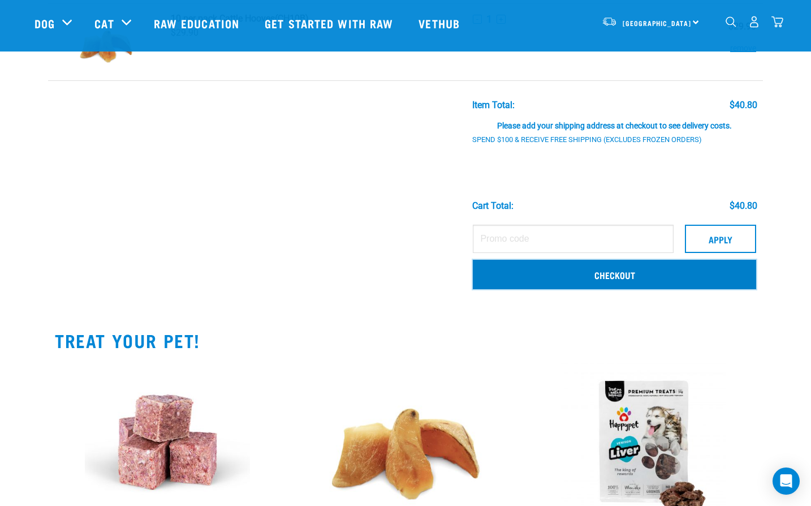
click at [669, 274] on link "Checkout" at bounding box center [614, 274] width 283 height 29
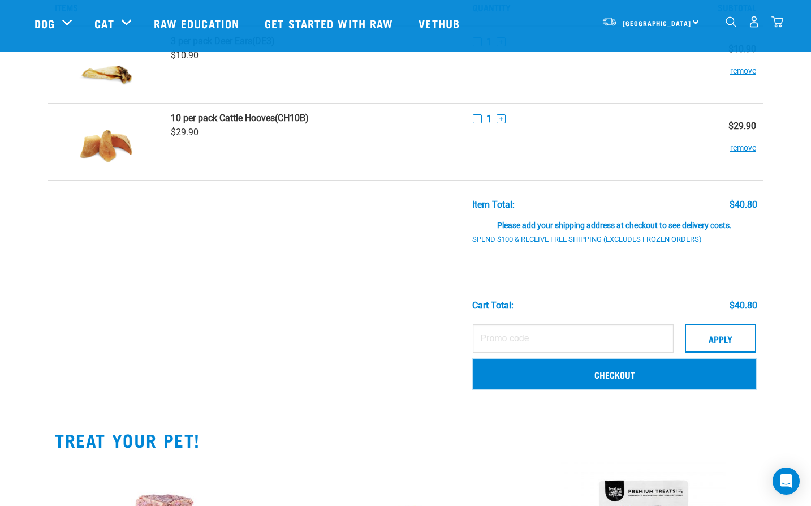
scroll to position [0, 0]
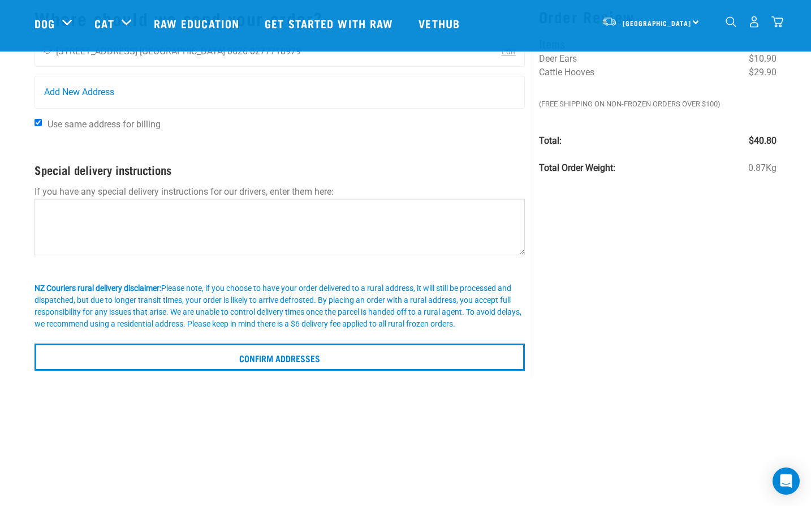
scroll to position [283, 0]
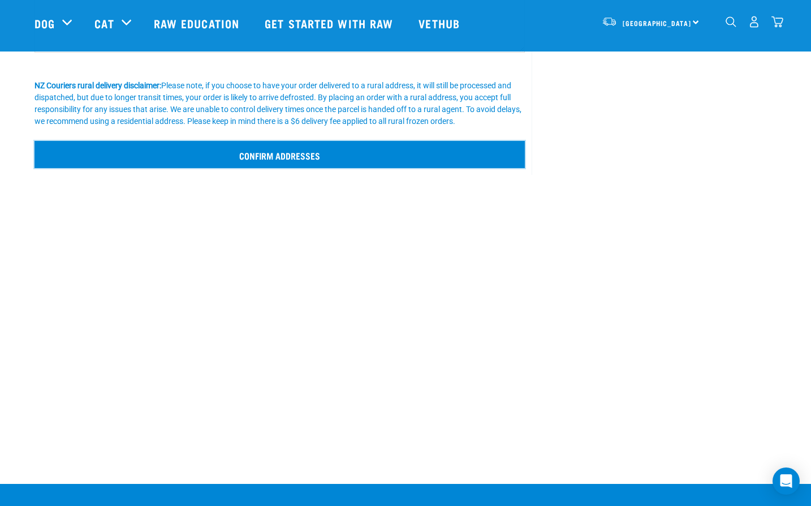
click at [311, 167] on input "Confirm addresses" at bounding box center [280, 154] width 491 height 27
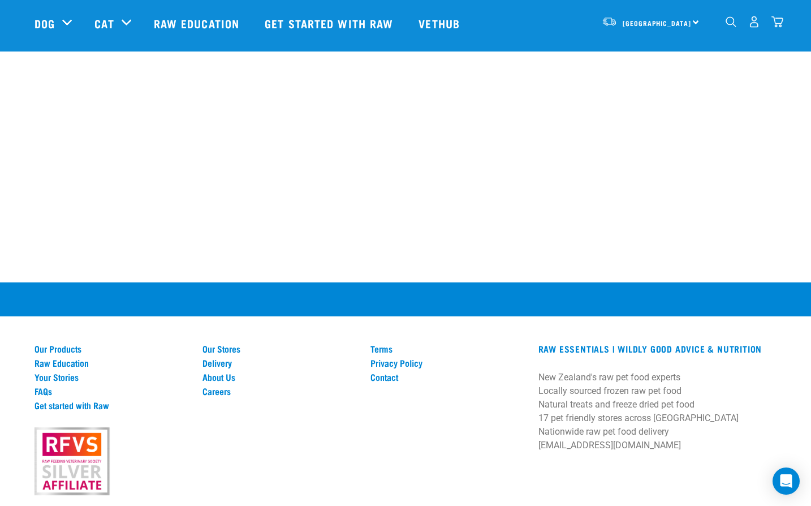
scroll to position [669, 0]
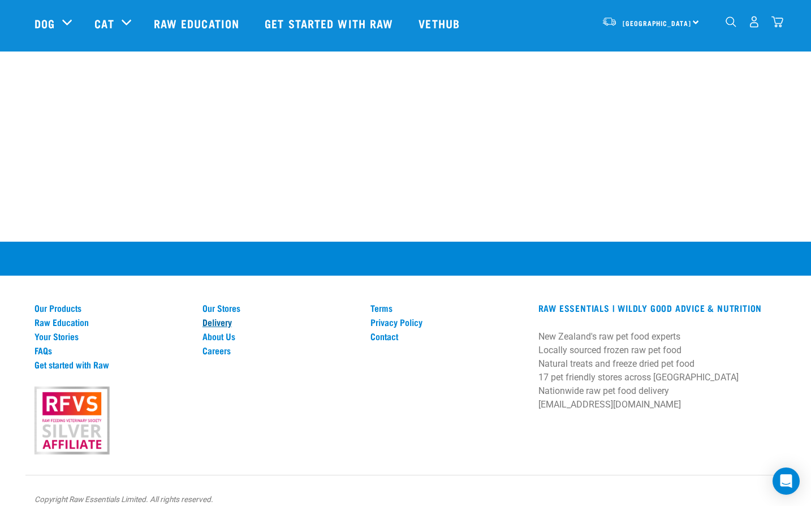
click at [216, 317] on link "Delivery" at bounding box center [280, 322] width 154 height 10
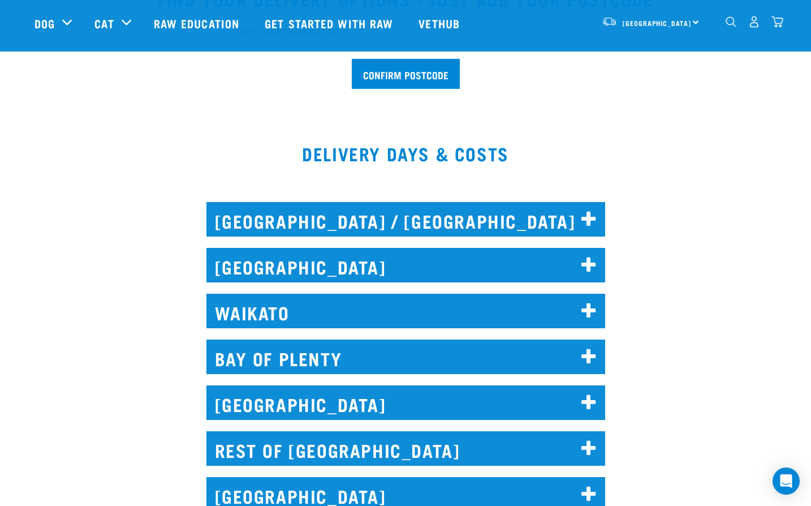
scroll to position [396, 0]
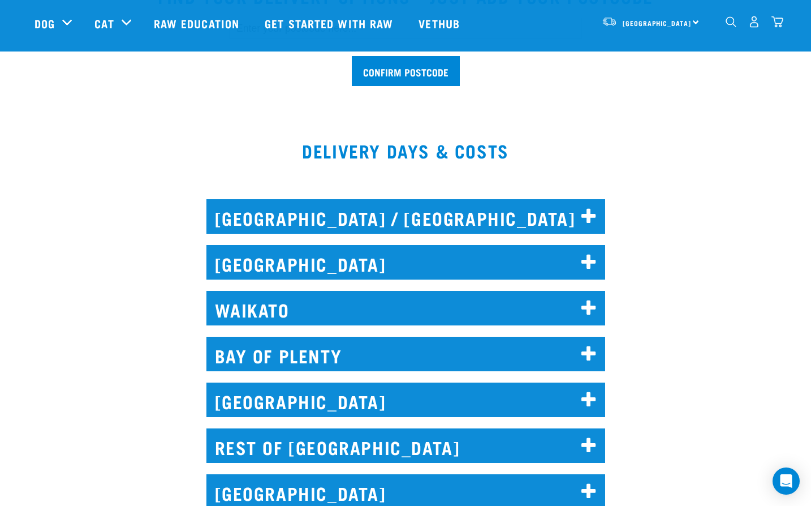
click at [360, 276] on h2 "[GEOGRAPHIC_DATA]" at bounding box center [406, 262] width 399 height 35
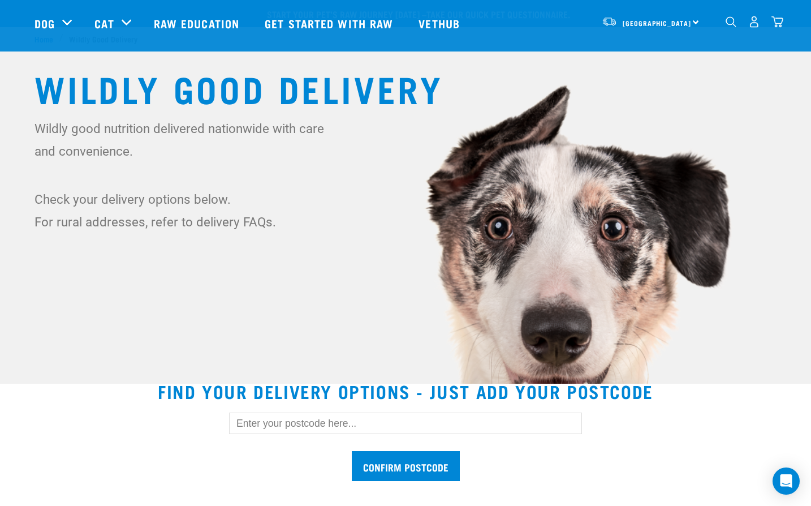
scroll to position [0, 0]
